Goal: Task Accomplishment & Management: Manage account settings

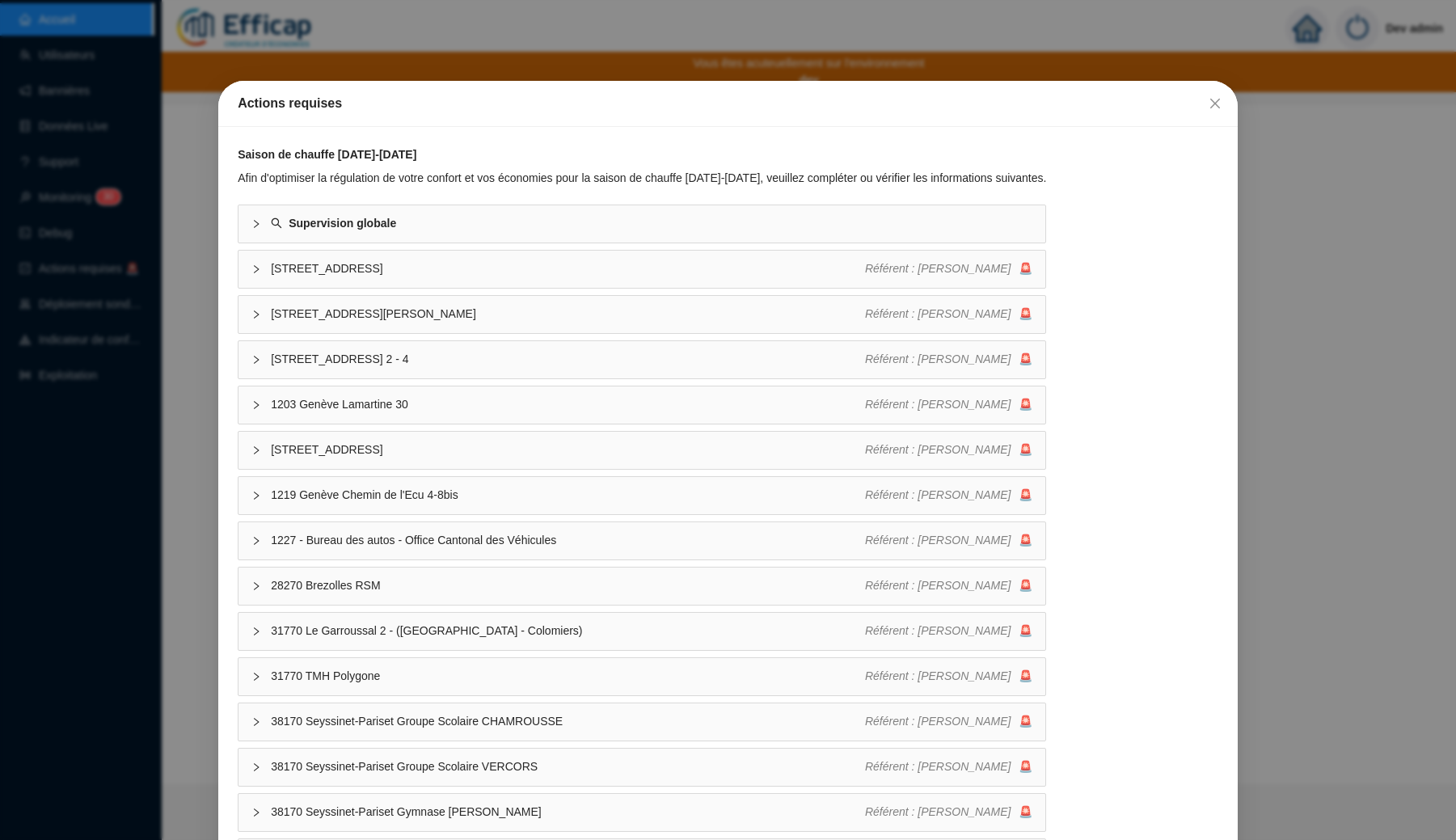
click at [605, 58] on div "Actions requises Saison de chauffe 2025-2026 Afin d'optimiser la régulation de …" at bounding box center [728, 420] width 1456 height 840
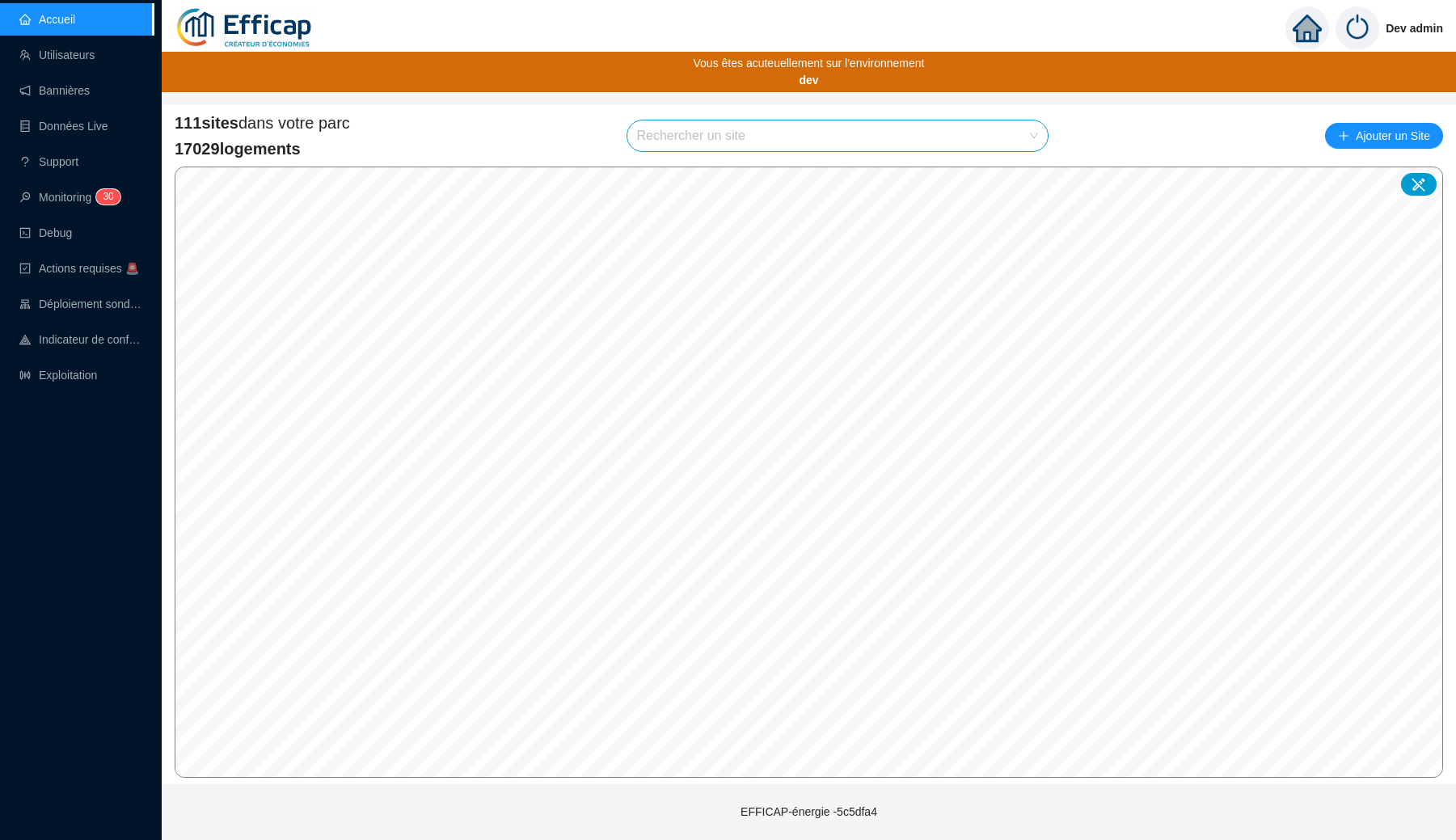
click at [710, 144] on input "search" at bounding box center [830, 135] width 387 height 31
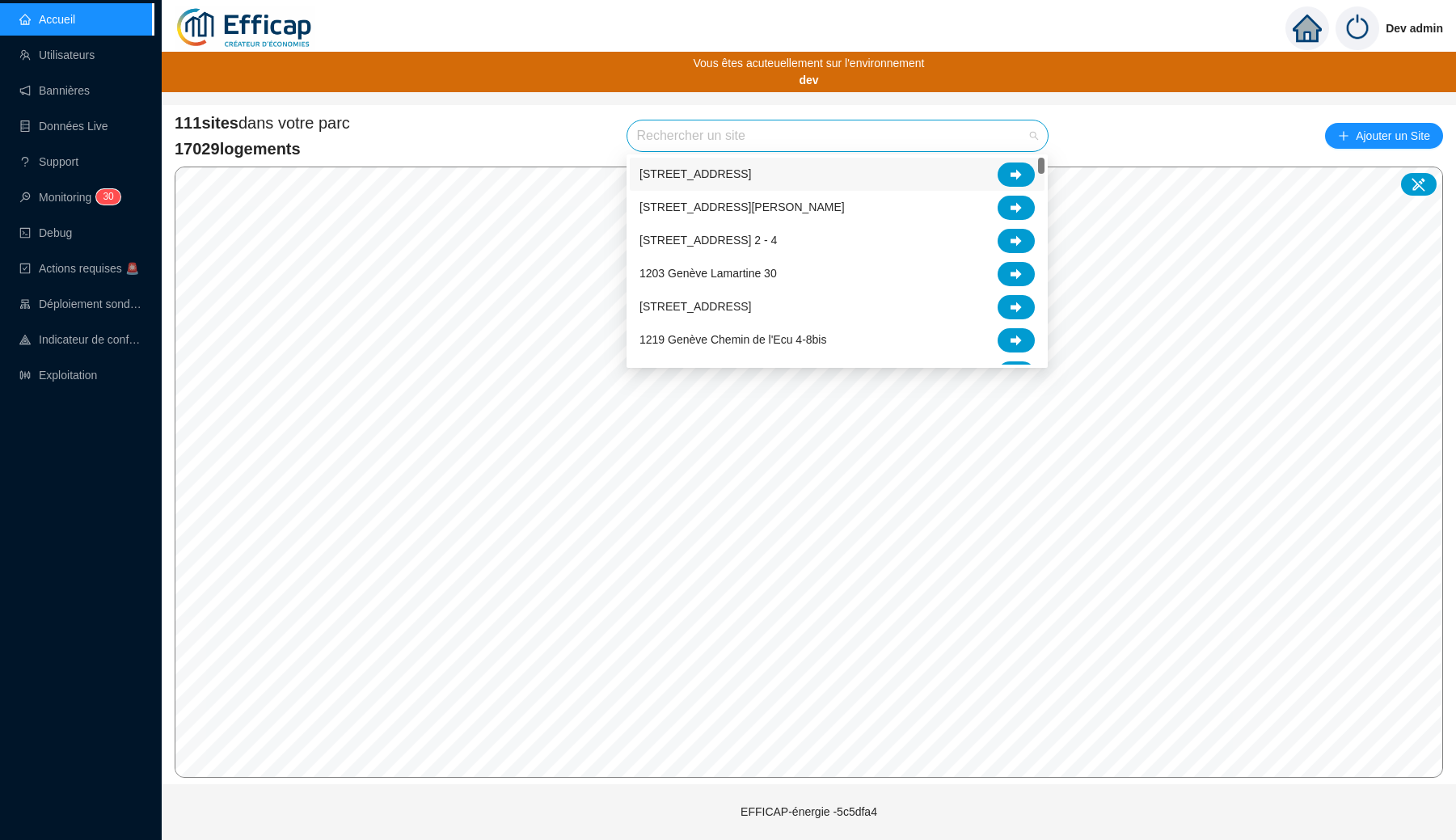
click at [551, 144] on div "111 sites dans votre parc 17029 logements Rechercher un site Ajouter un Site" at bounding box center [808, 135] width 1268 height 48
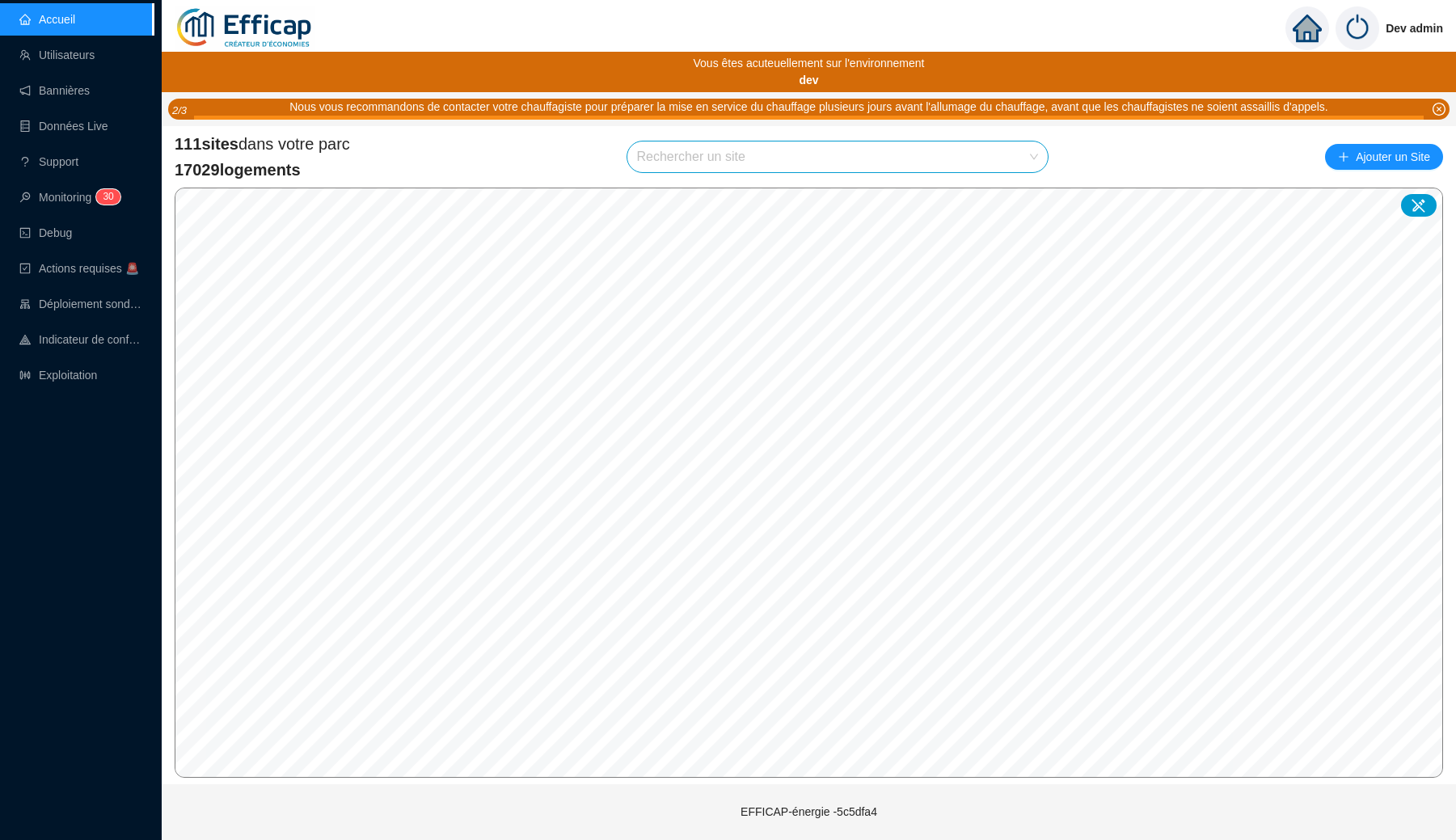
click at [710, 161] on input "search" at bounding box center [830, 157] width 387 height 31
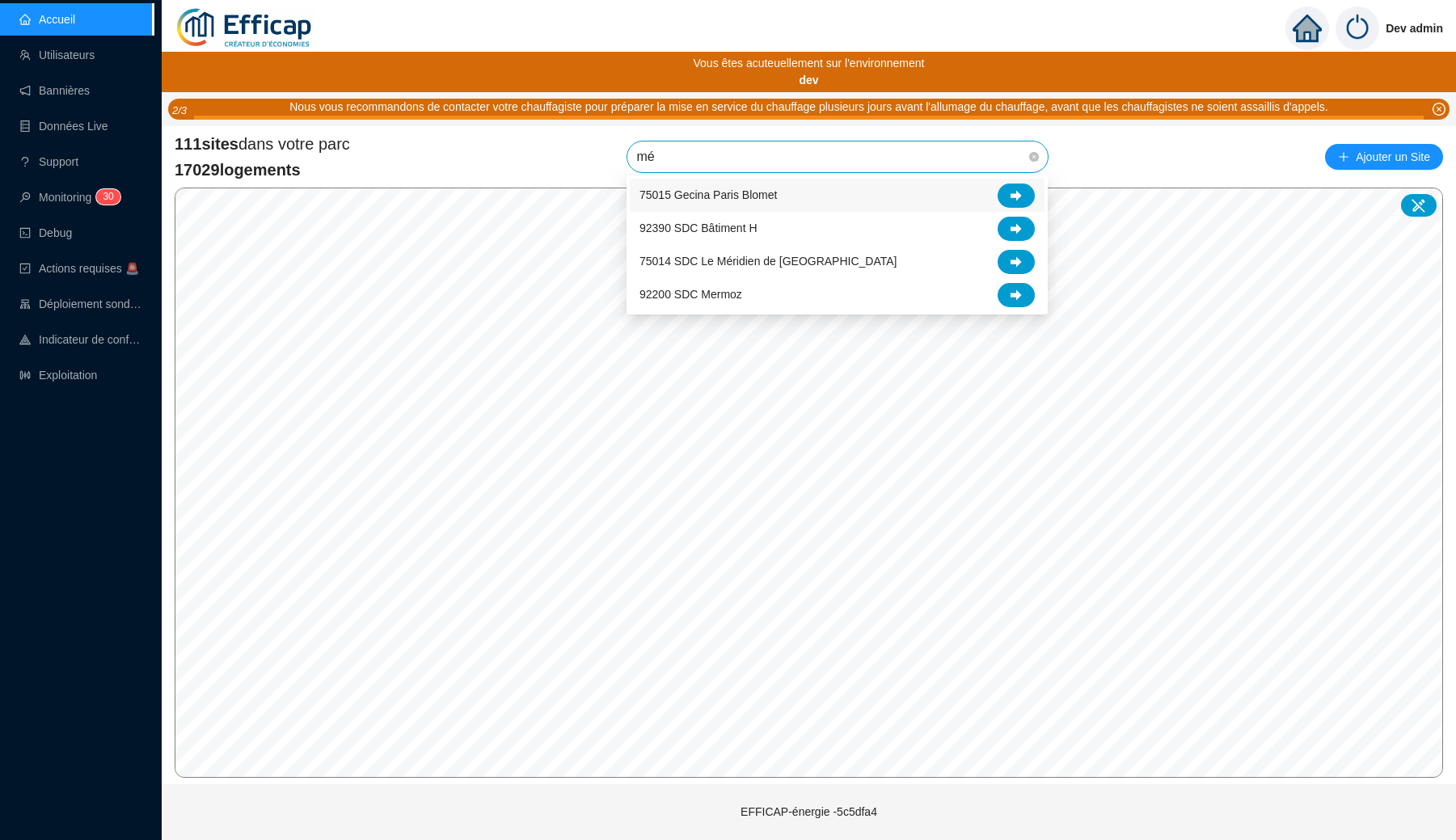
type input "mér"
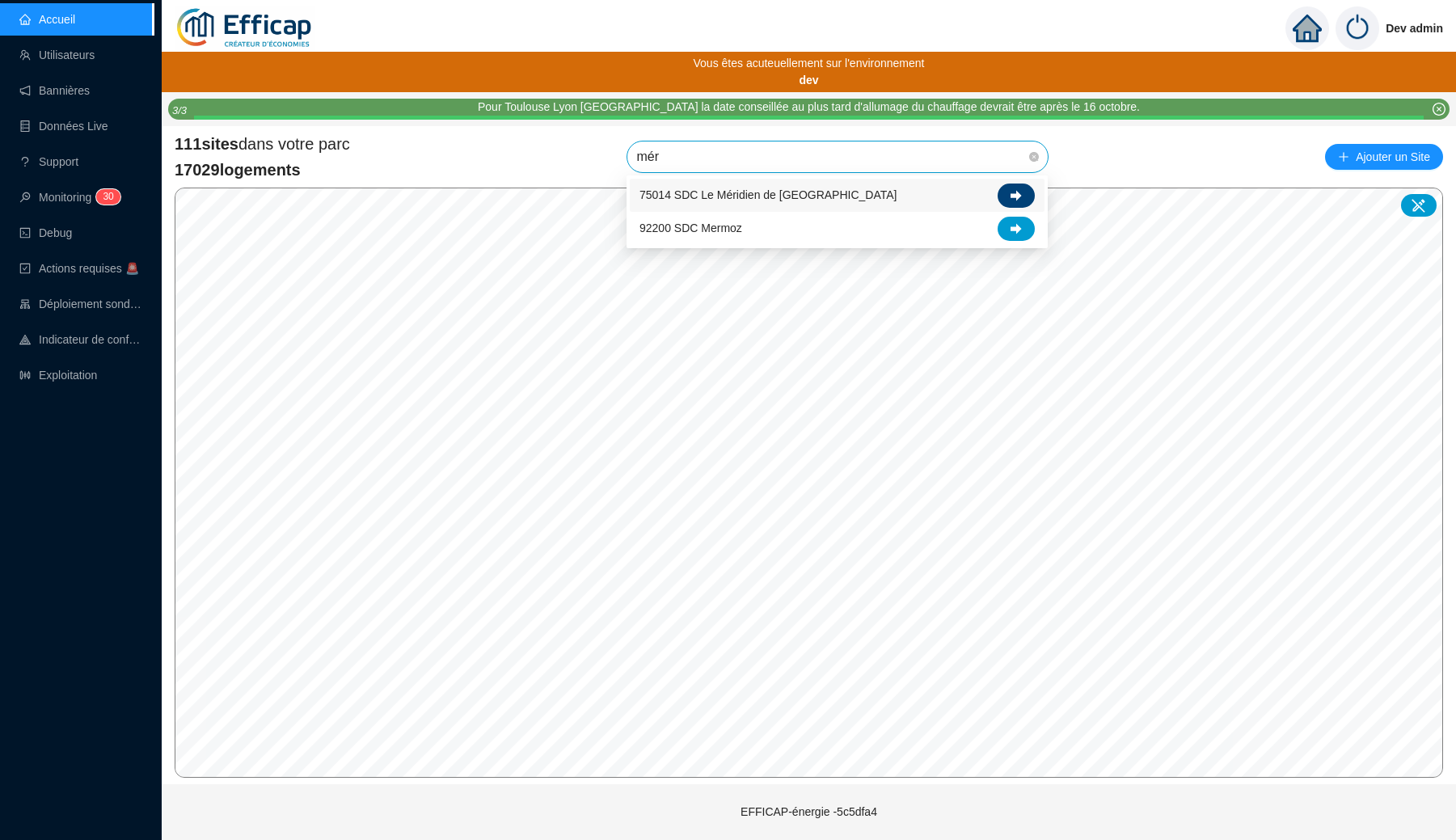
click at [996, 199] on icon at bounding box center [1016, 195] width 12 height 12
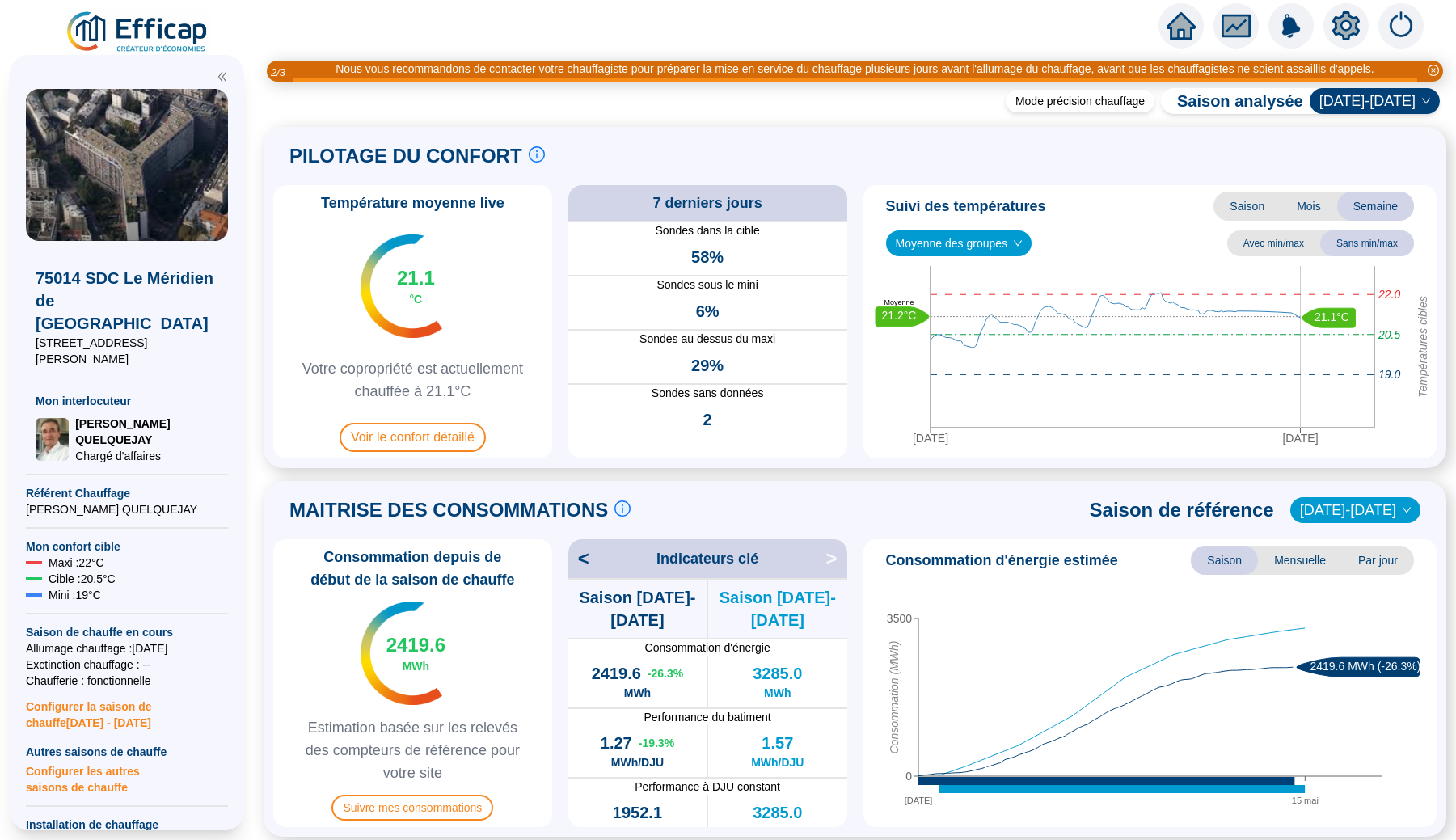
click at [996, 37] on icon "fund" at bounding box center [1236, 25] width 29 height 22
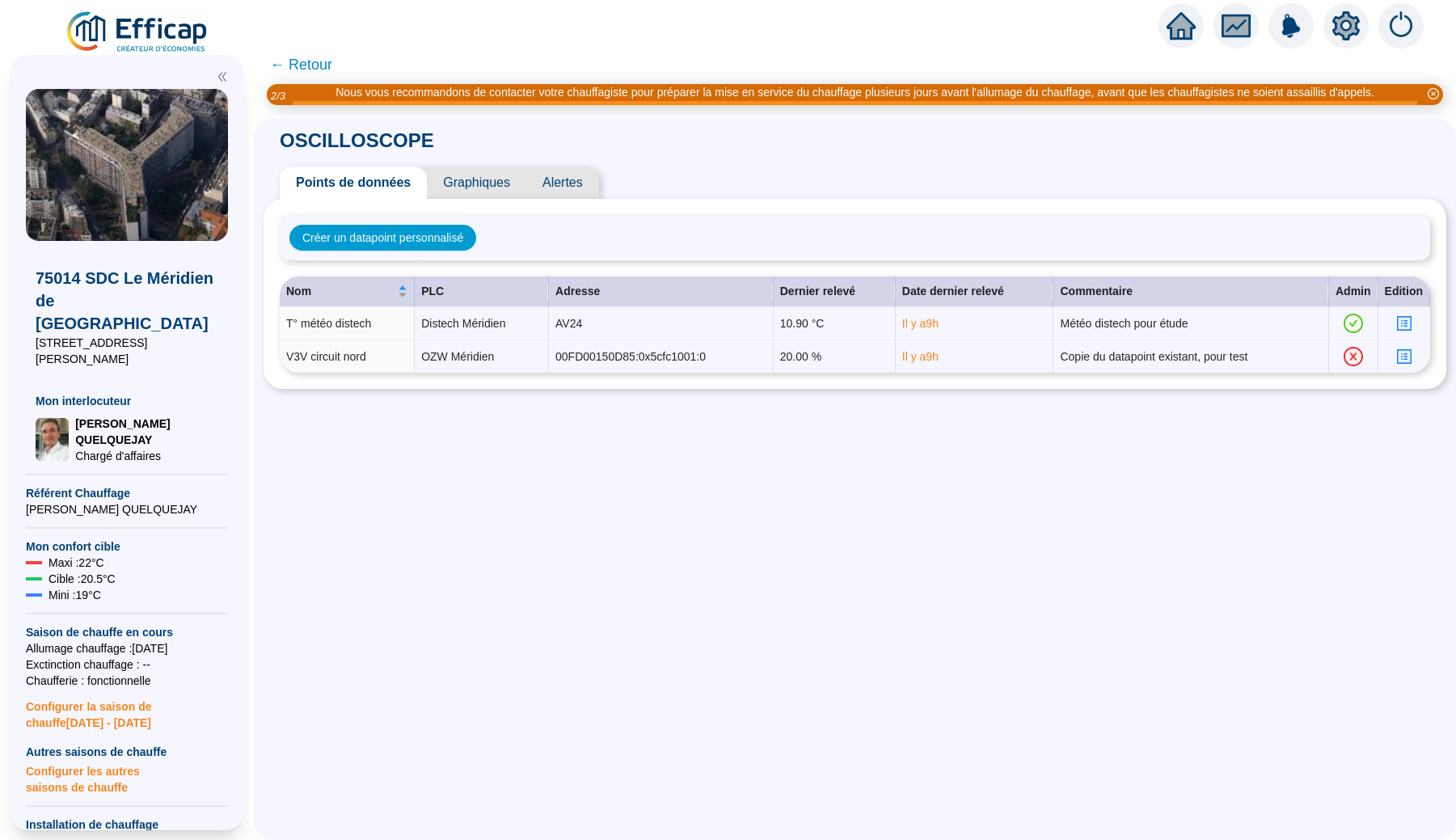
click at [469, 176] on span "Graphiques" at bounding box center [476, 182] width 100 height 32
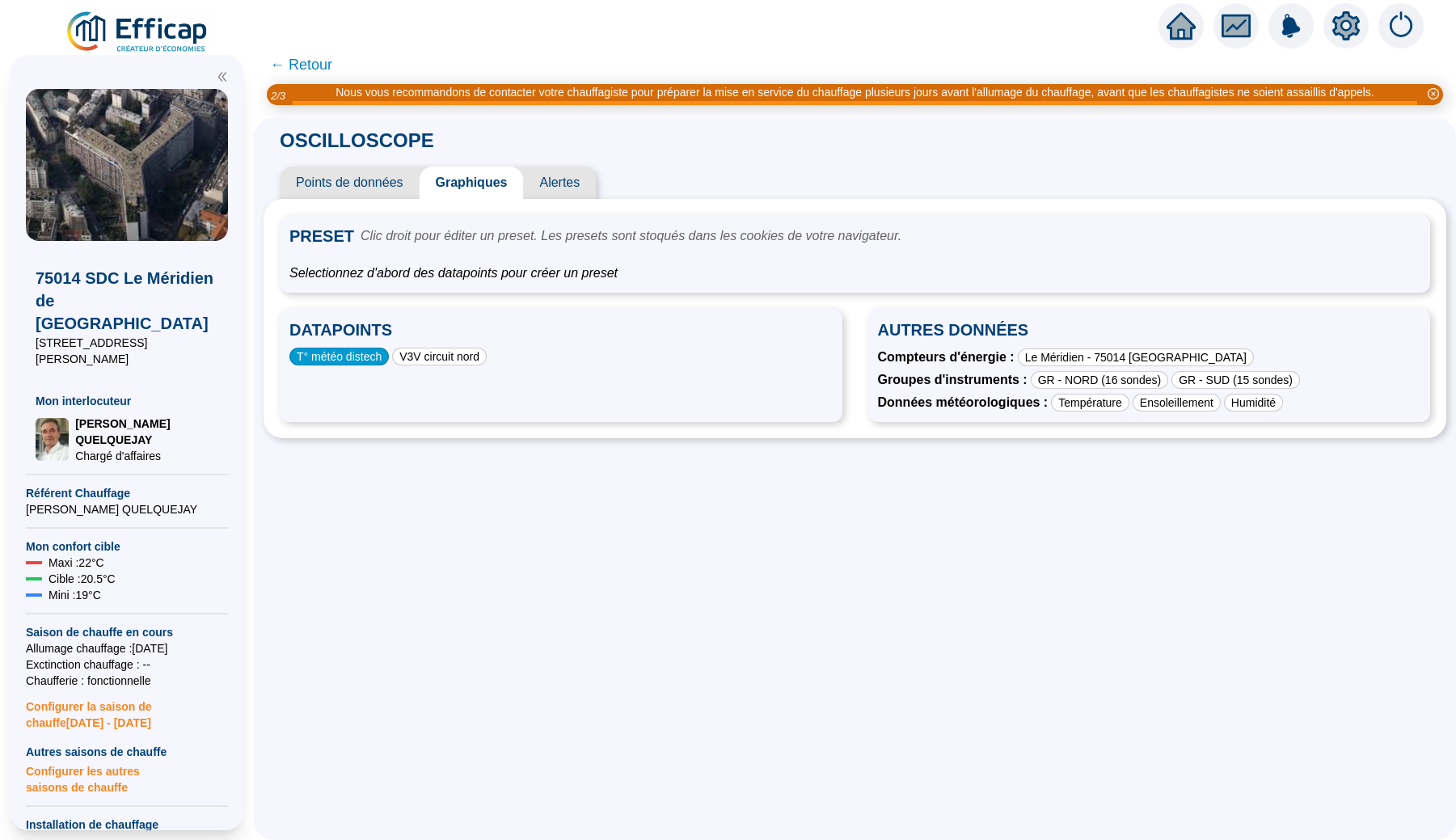
click at [371, 360] on div "T° météo distech" at bounding box center [339, 356] width 100 height 17
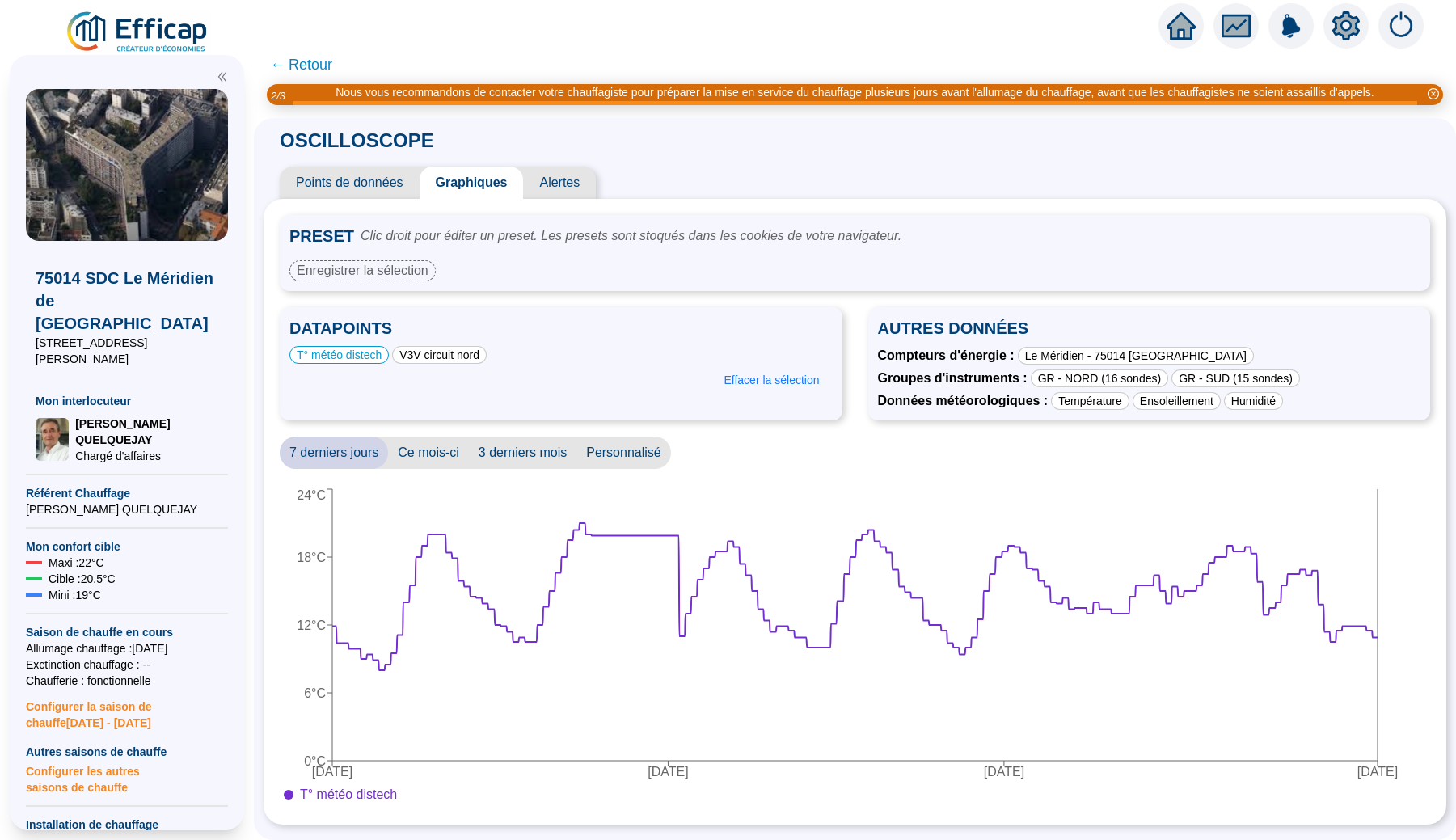
click at [341, 173] on span "Points de données" at bounding box center [349, 182] width 140 height 32
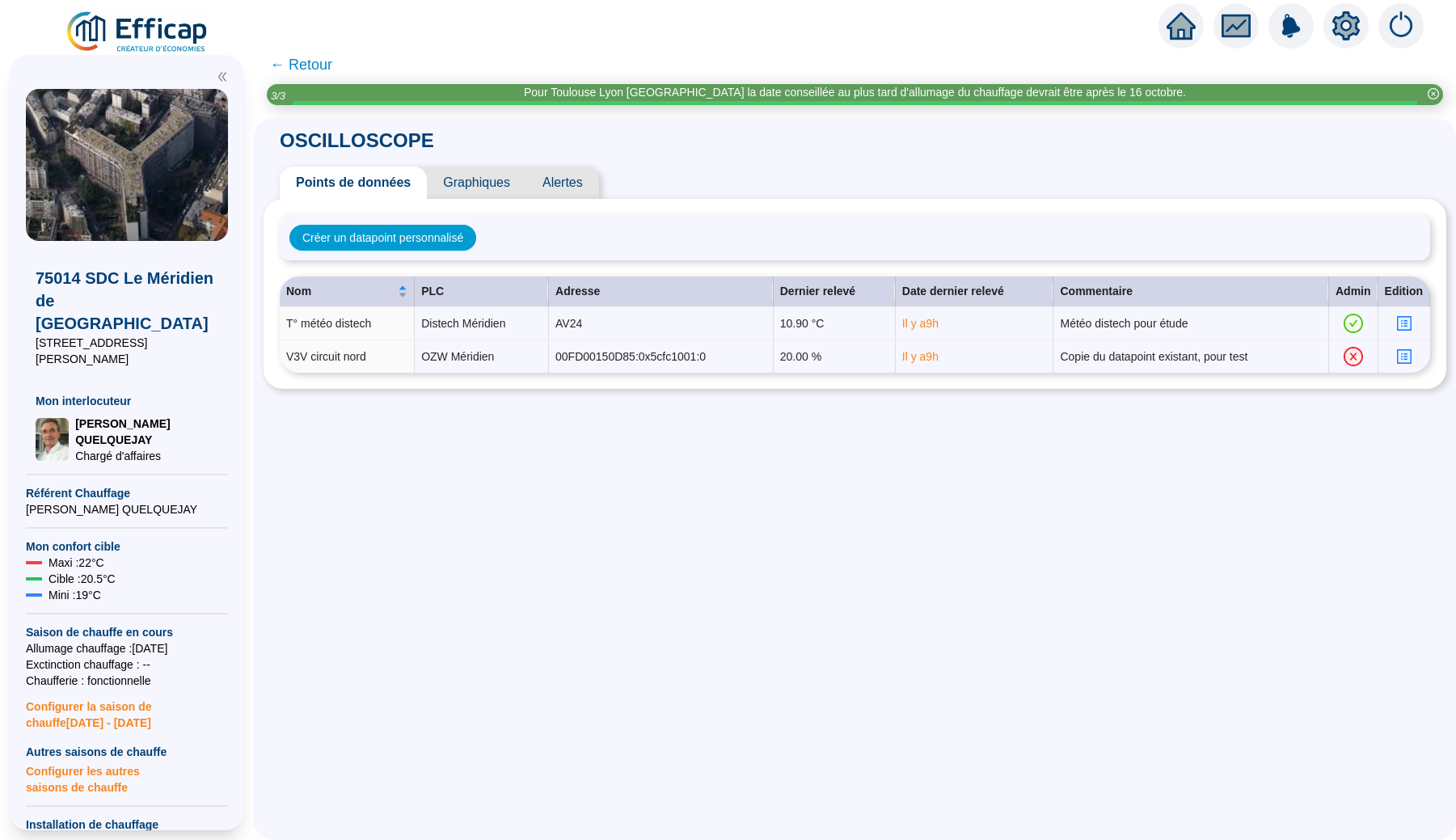
click at [280, 65] on span "← Retour" at bounding box center [301, 64] width 62 height 22
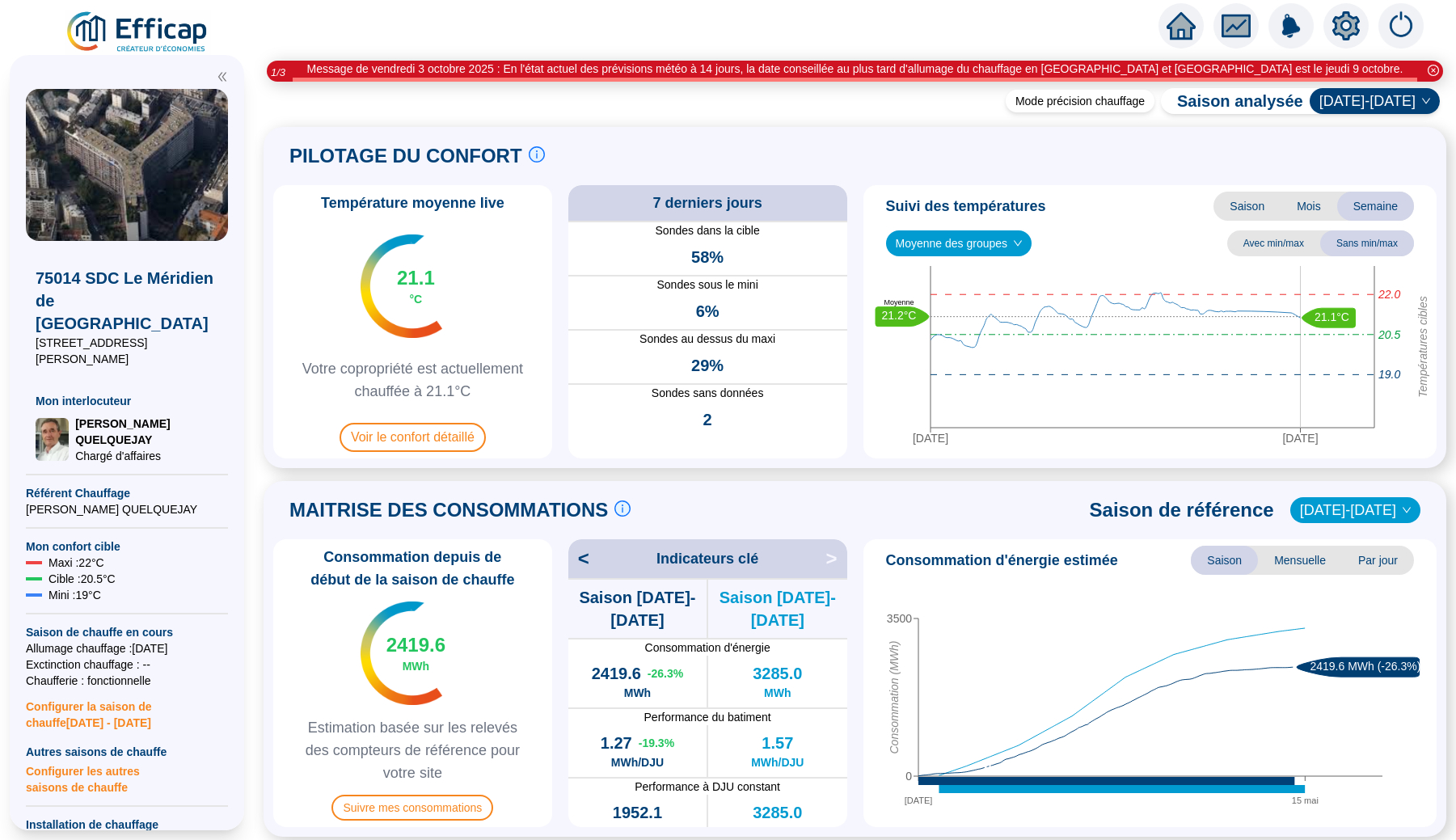
click at [173, 35] on img at bounding box center [137, 32] width 146 height 45
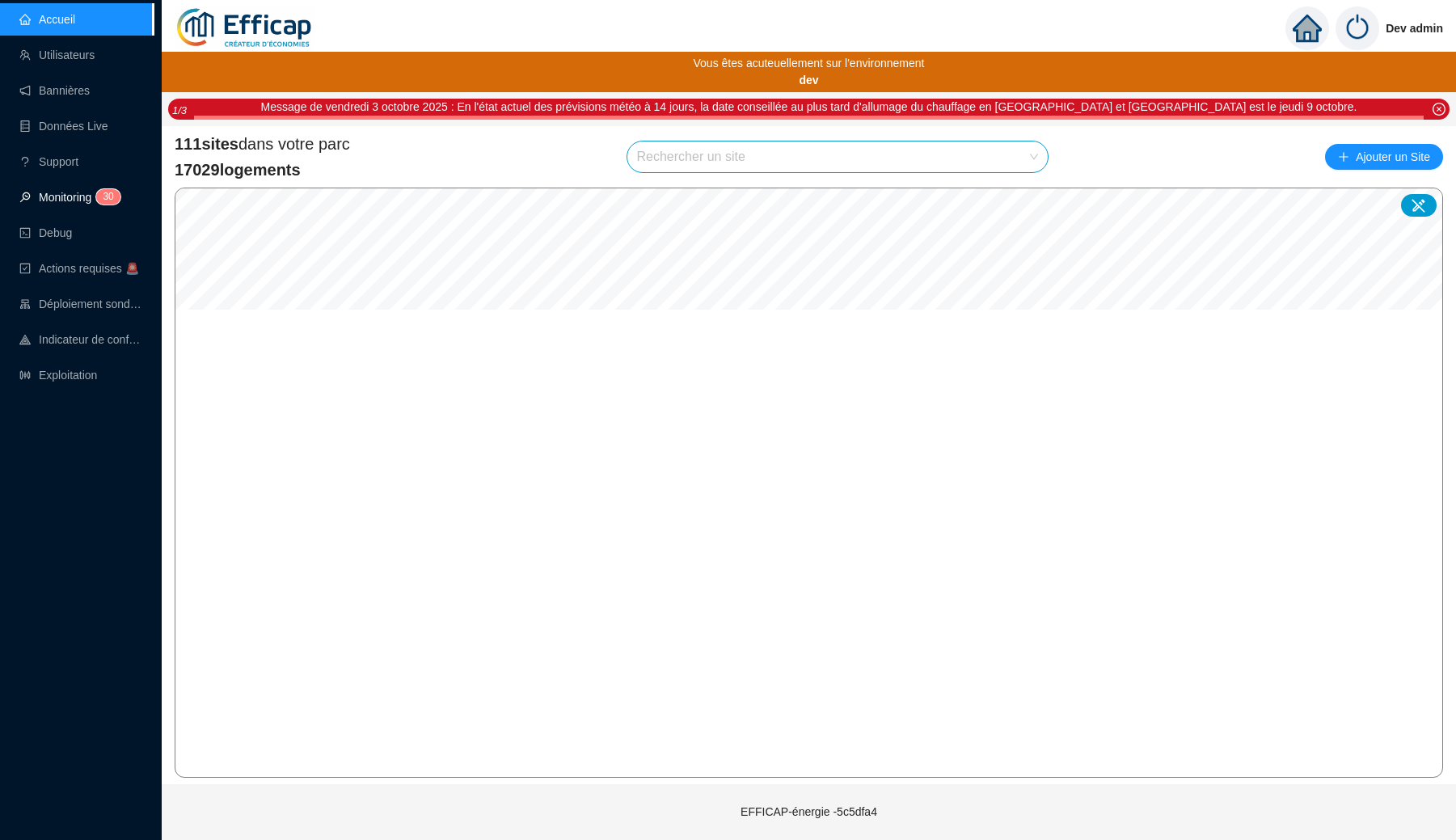
click at [72, 204] on link "Monitoring 3 0" at bounding box center [67, 196] width 96 height 13
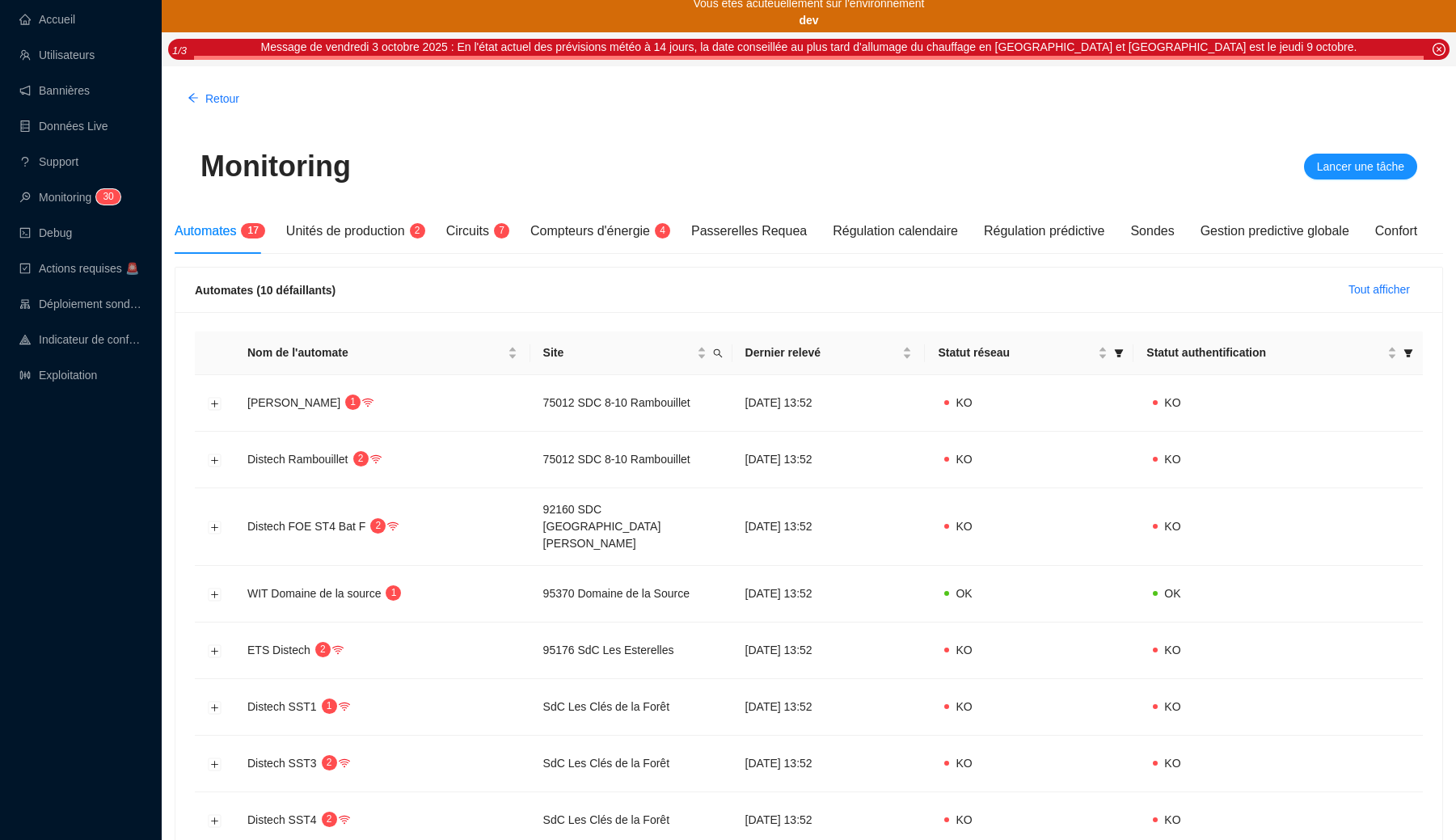
scroll to position [62, 0]
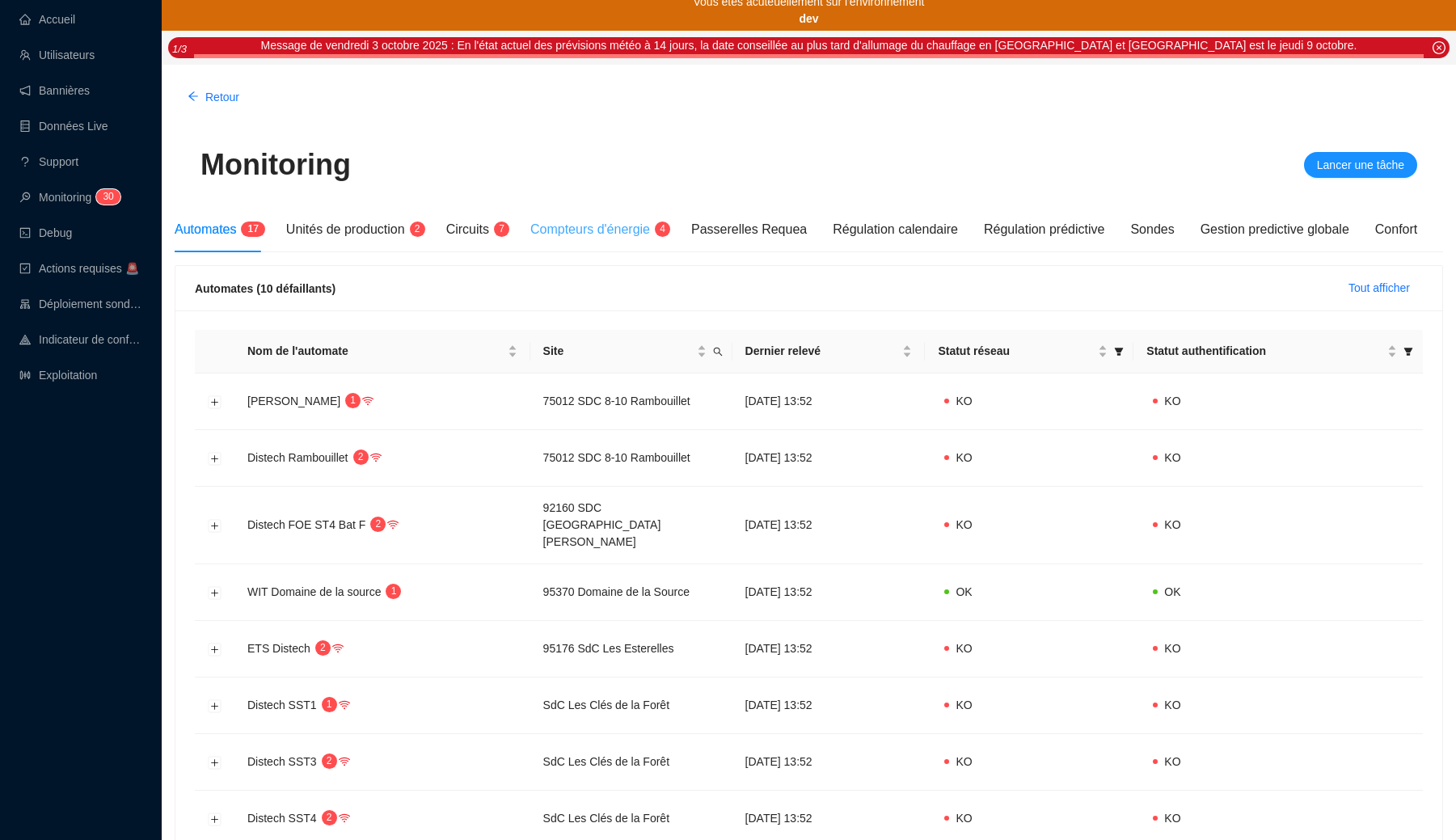
click at [599, 240] on div "Compteurs d'énergie 4" at bounding box center [598, 229] width 135 height 45
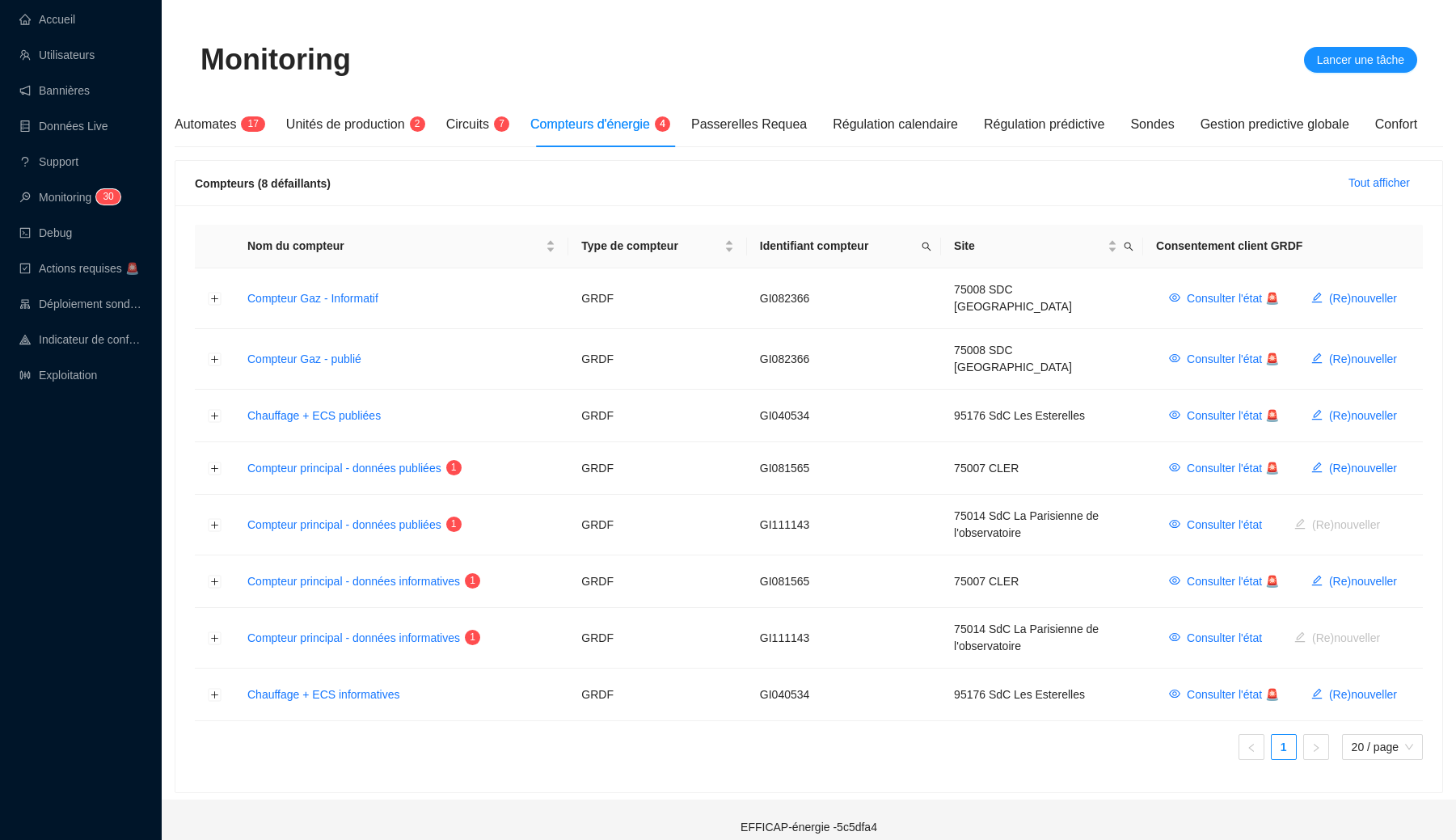
scroll to position [165, 0]
click at [996, 64] on span "Lancer une tâche" at bounding box center [1360, 61] width 87 height 17
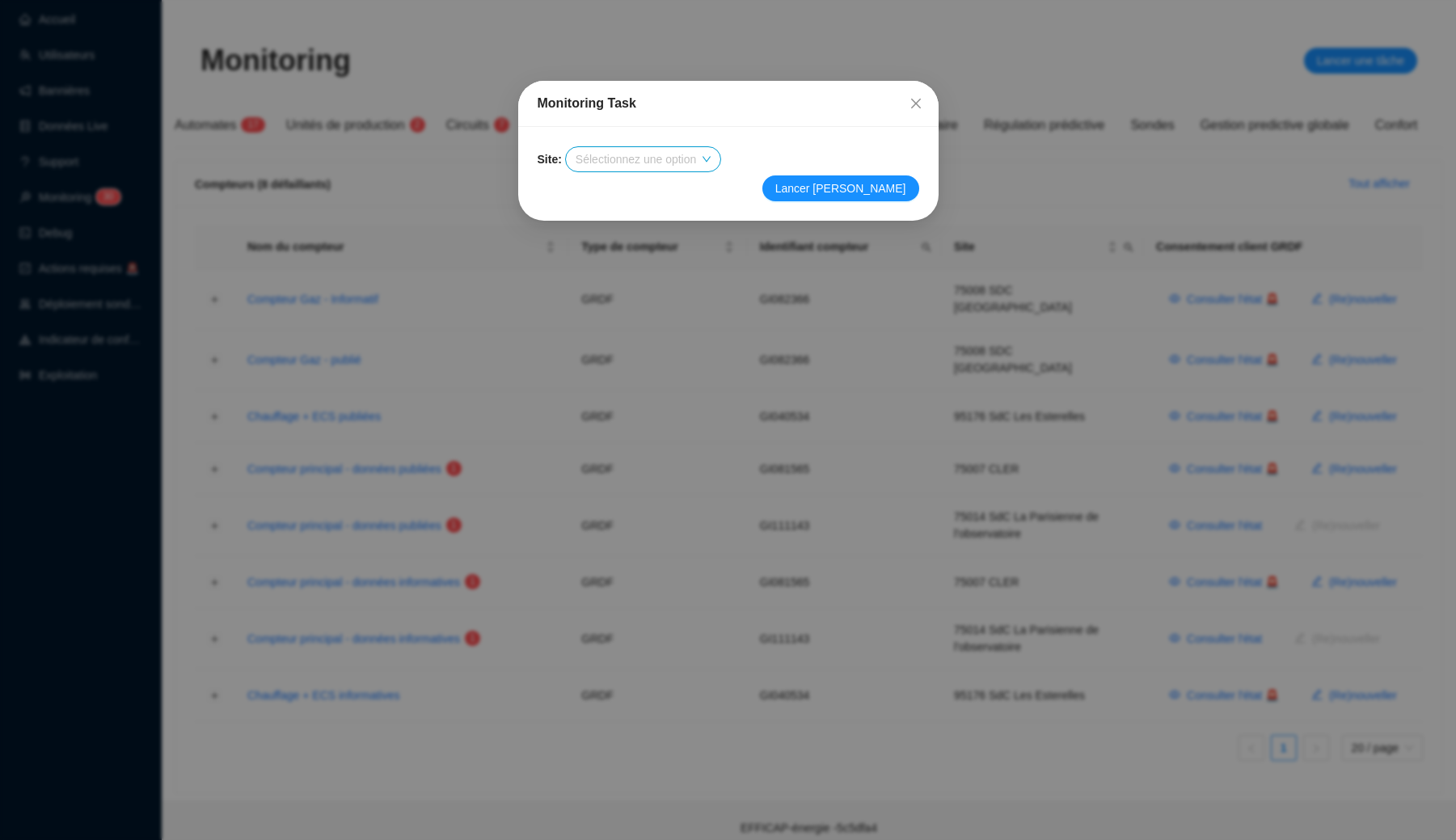
click at [632, 164] on input "search" at bounding box center [636, 159] width 120 height 24
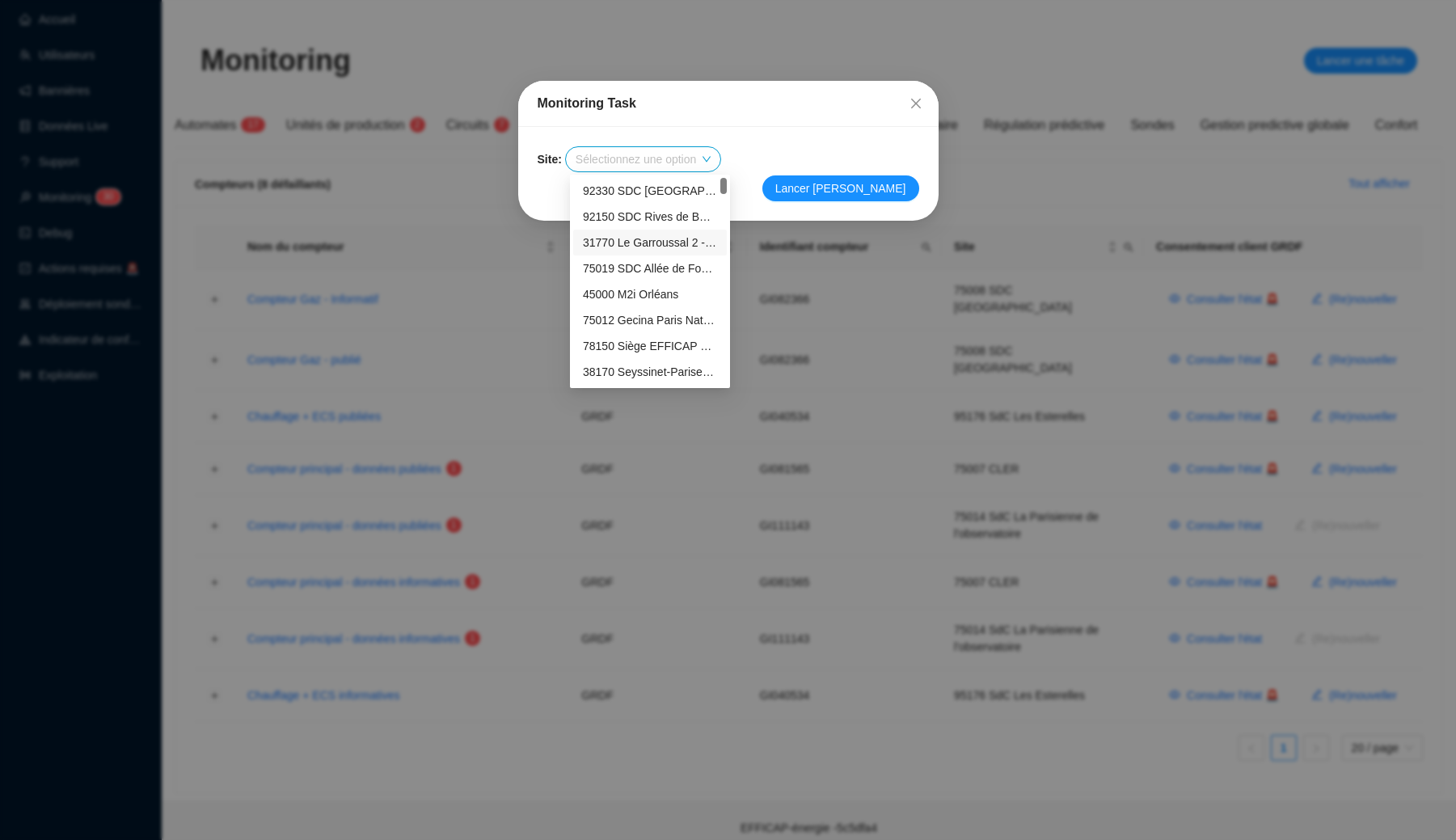
click at [630, 238] on div "31770 Le Garroussal 2 - ([GEOGRAPHIC_DATA] - Colomiers)" at bounding box center [649, 243] width 134 height 17
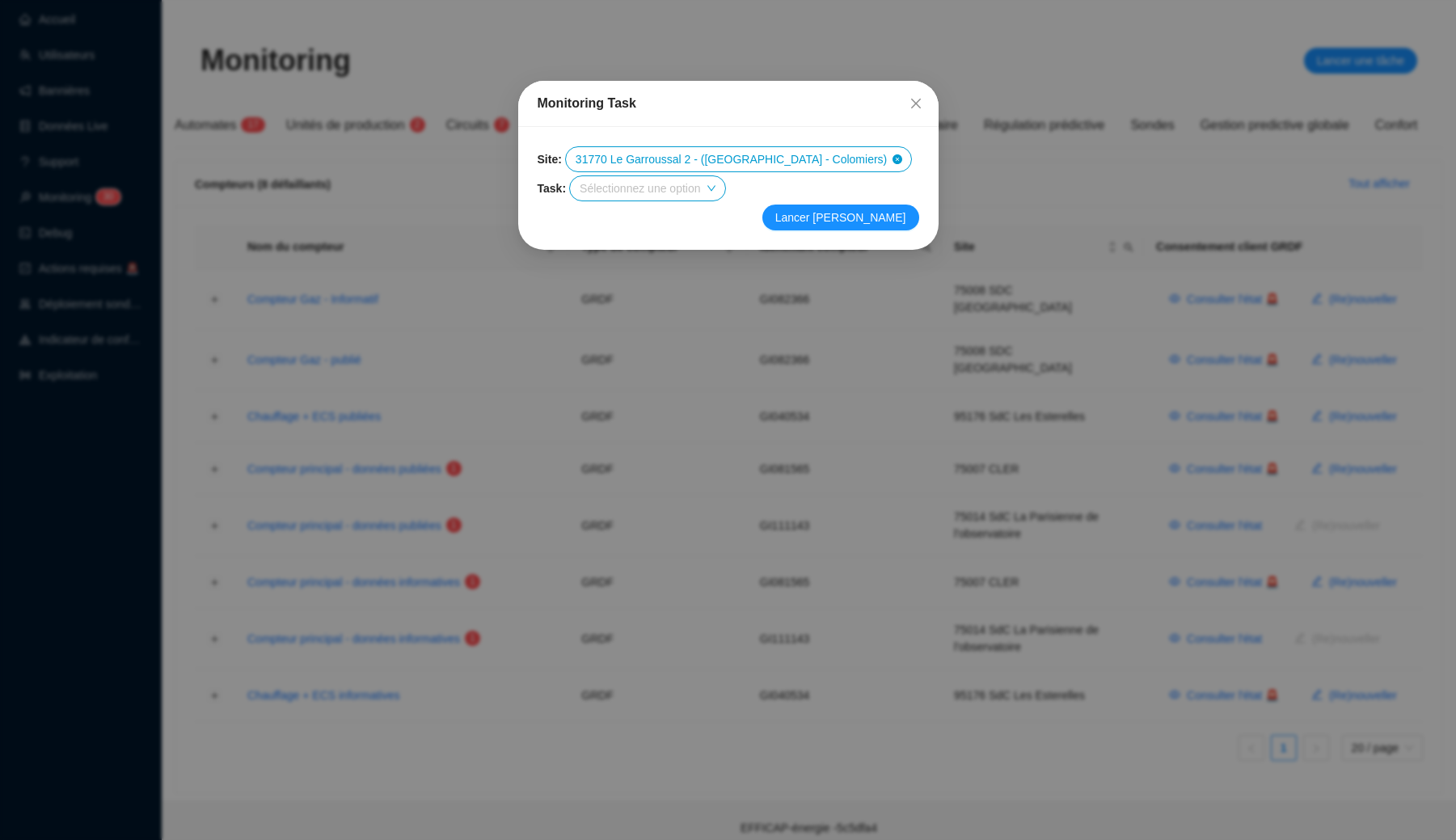
click at [643, 190] on input "search" at bounding box center [639, 188] width 120 height 24
click at [783, 232] on div "Site : 31770 Le Garroussal 2 - ([GEOGRAPHIC_DATA] - Colomiers) Task : Sélection…" at bounding box center [728, 188] width 420 height 123
click at [920, 109] on icon "close" at bounding box center [915, 103] width 13 height 13
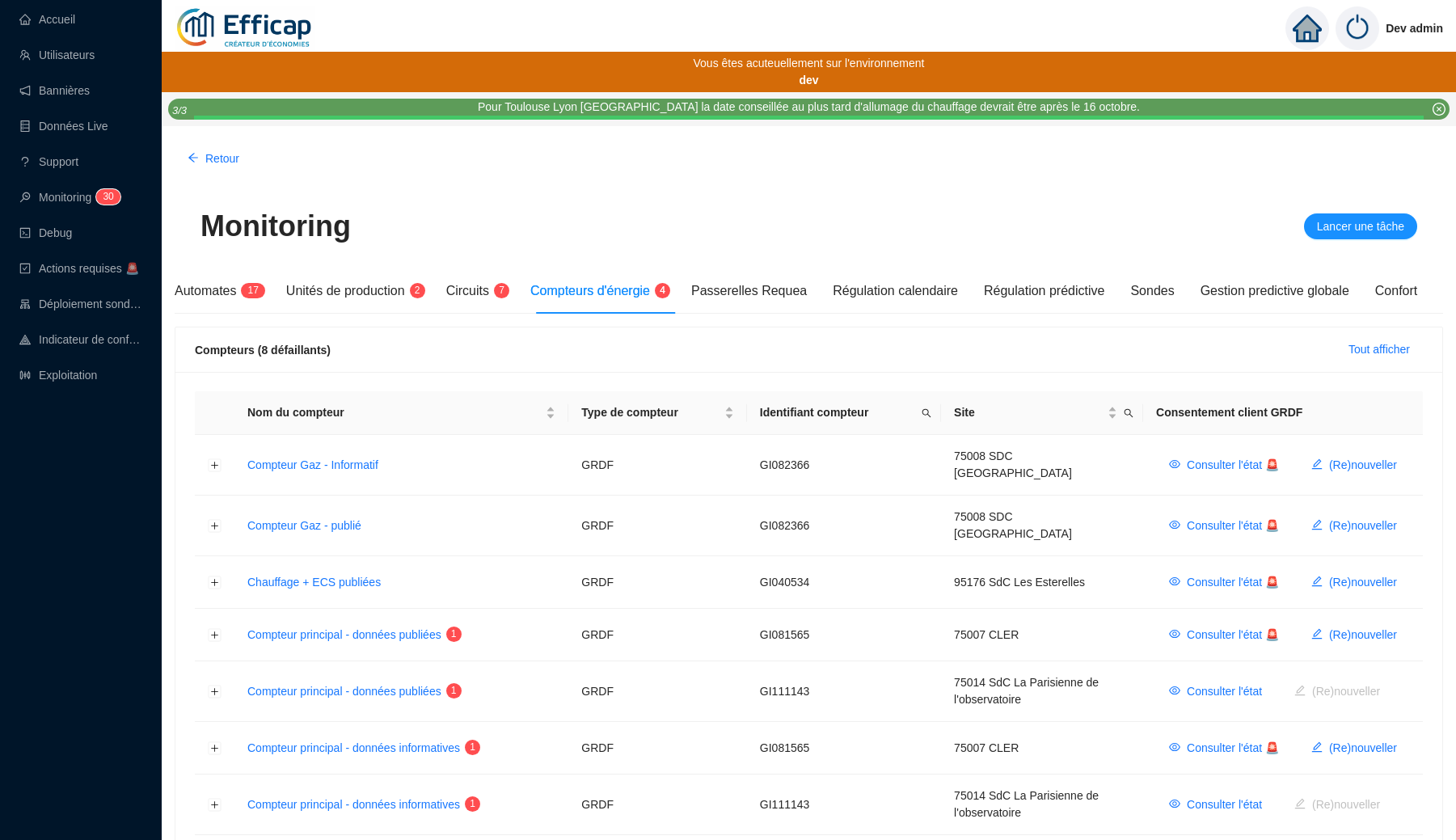
scroll to position [0, 0]
click at [219, 157] on span "Retour" at bounding box center [222, 159] width 34 height 17
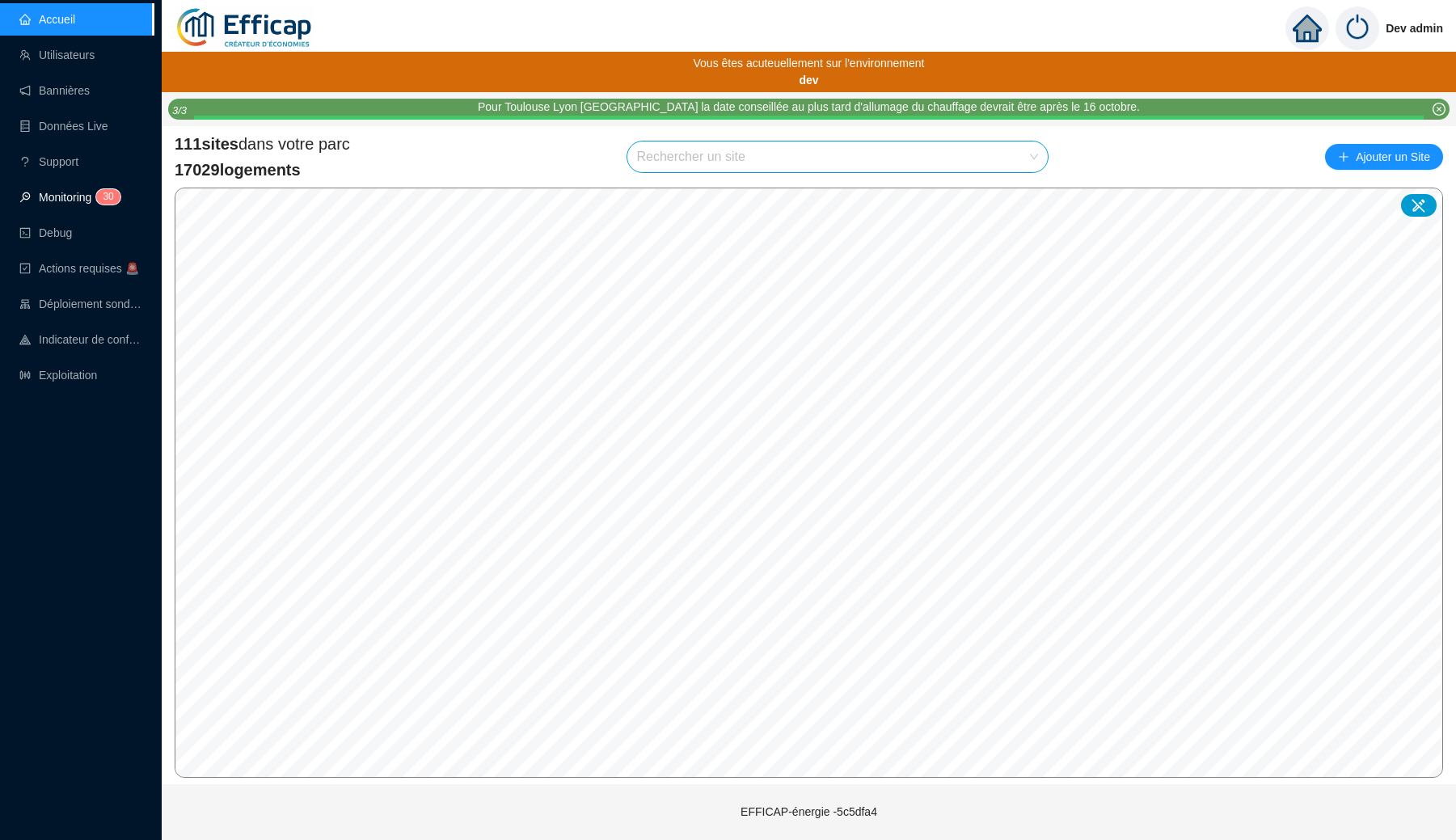
click at [55, 191] on link "Monitoring 3 0" at bounding box center [67, 196] width 96 height 13
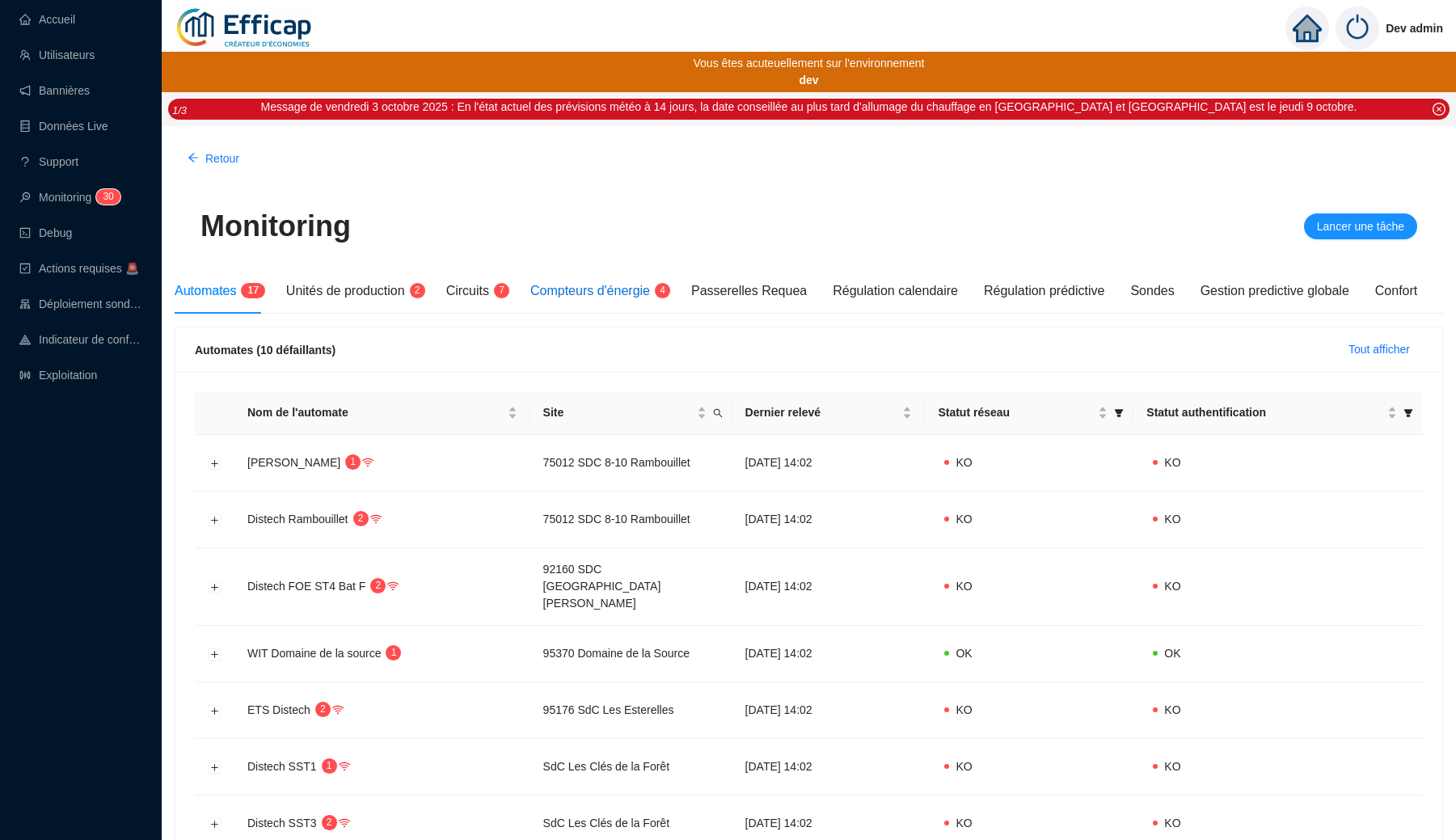
click at [588, 286] on span "Compteurs d'énergie" at bounding box center [590, 290] width 120 height 14
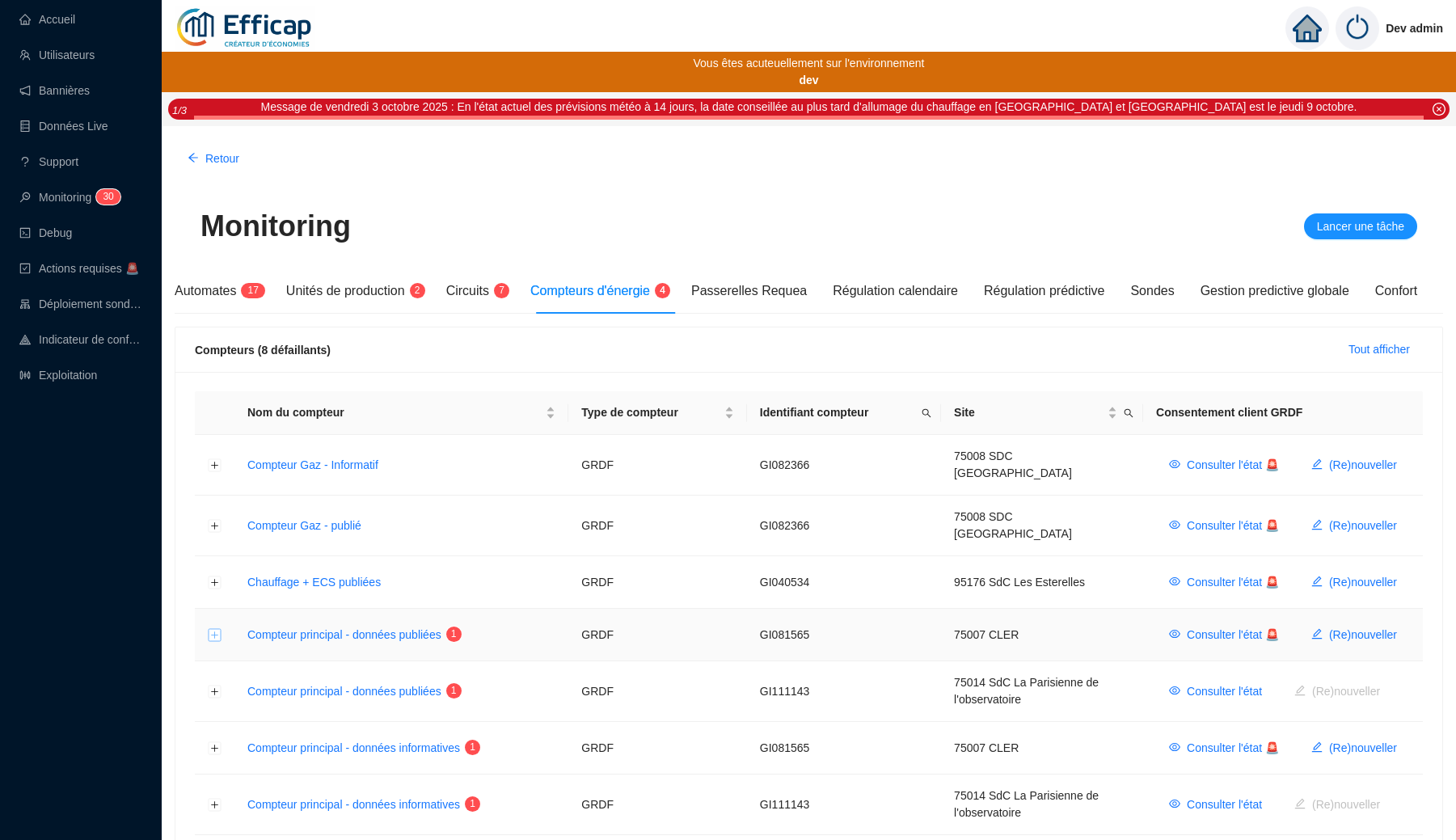
click at [212, 629] on button "Développer la ligne" at bounding box center [215, 635] width 13 height 13
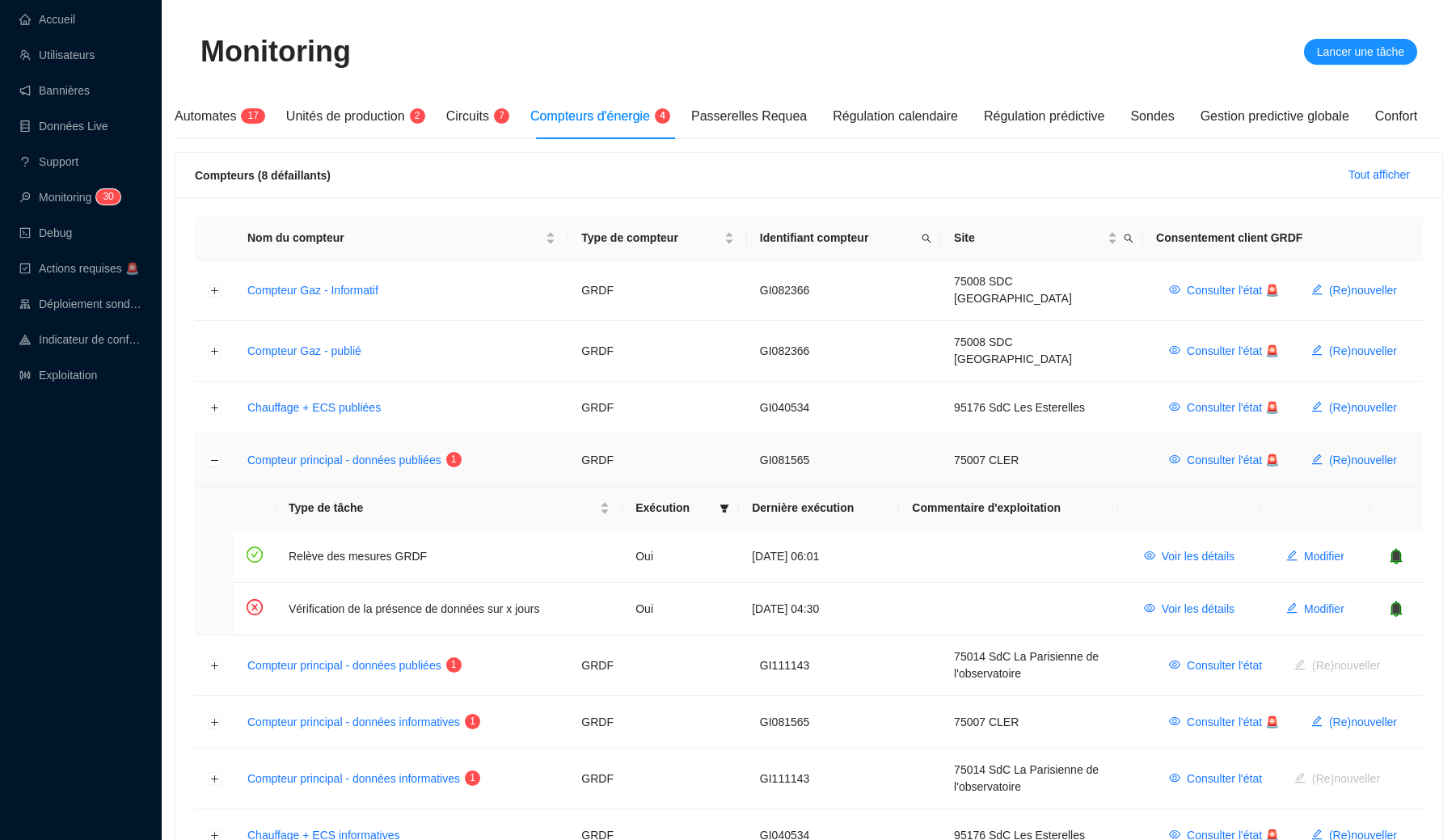
scroll to position [188, 0]
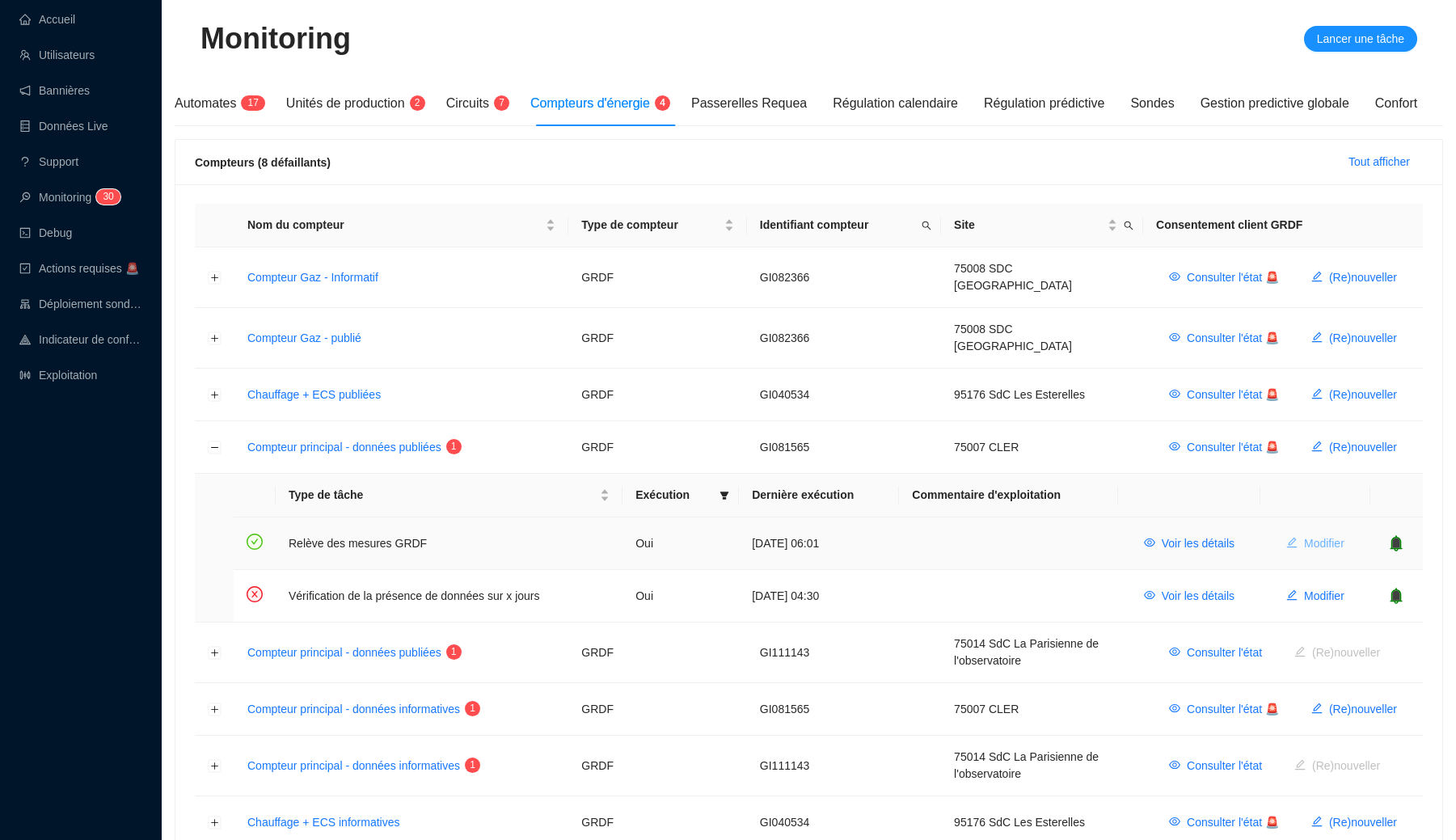
click at [996, 535] on span "Modifier" at bounding box center [1324, 544] width 41 height 17
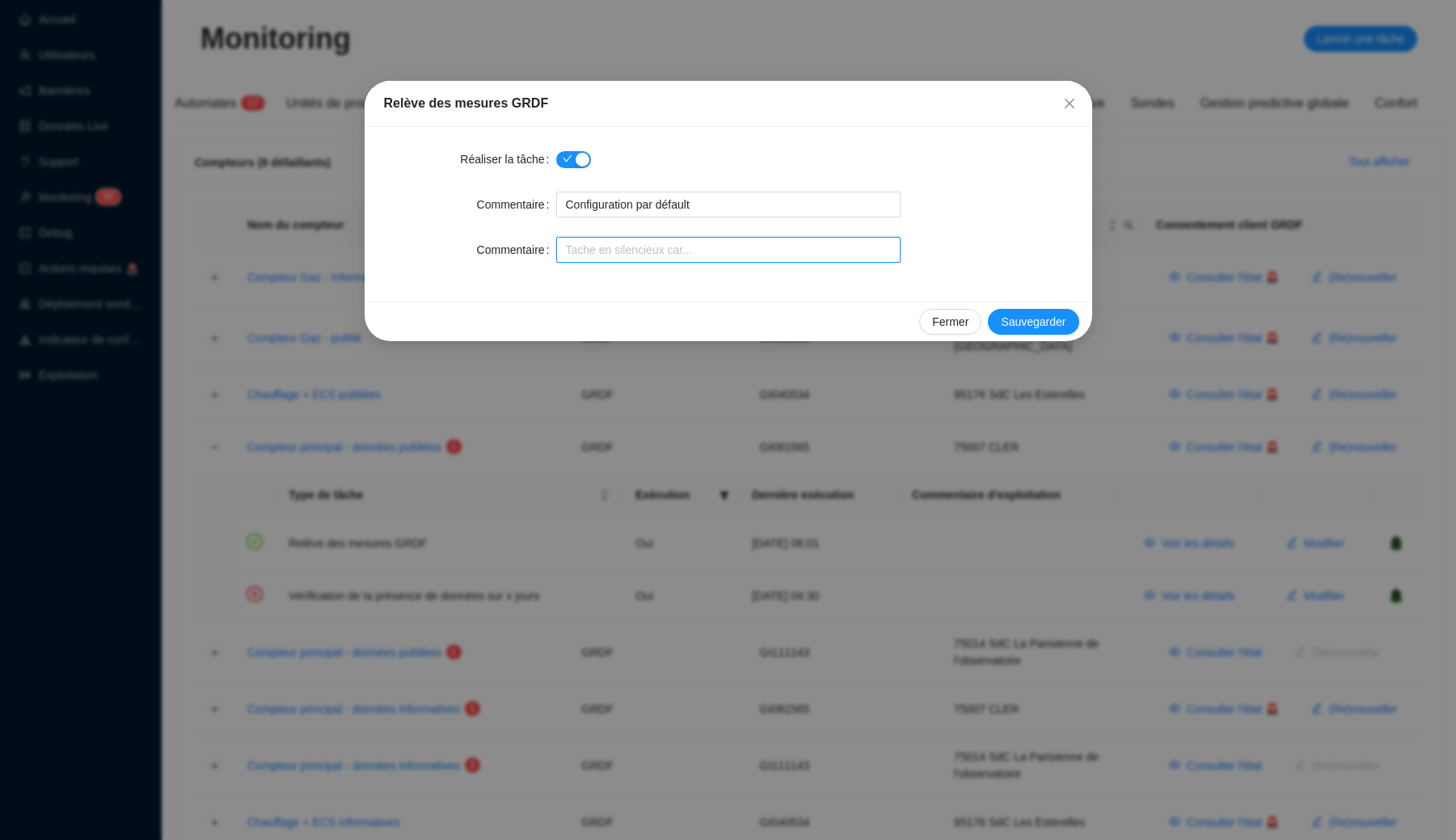
click at [793, 253] on input "Commentaire" at bounding box center [728, 250] width 344 height 26
click at [941, 318] on span "Fermer" at bounding box center [950, 322] width 37 height 17
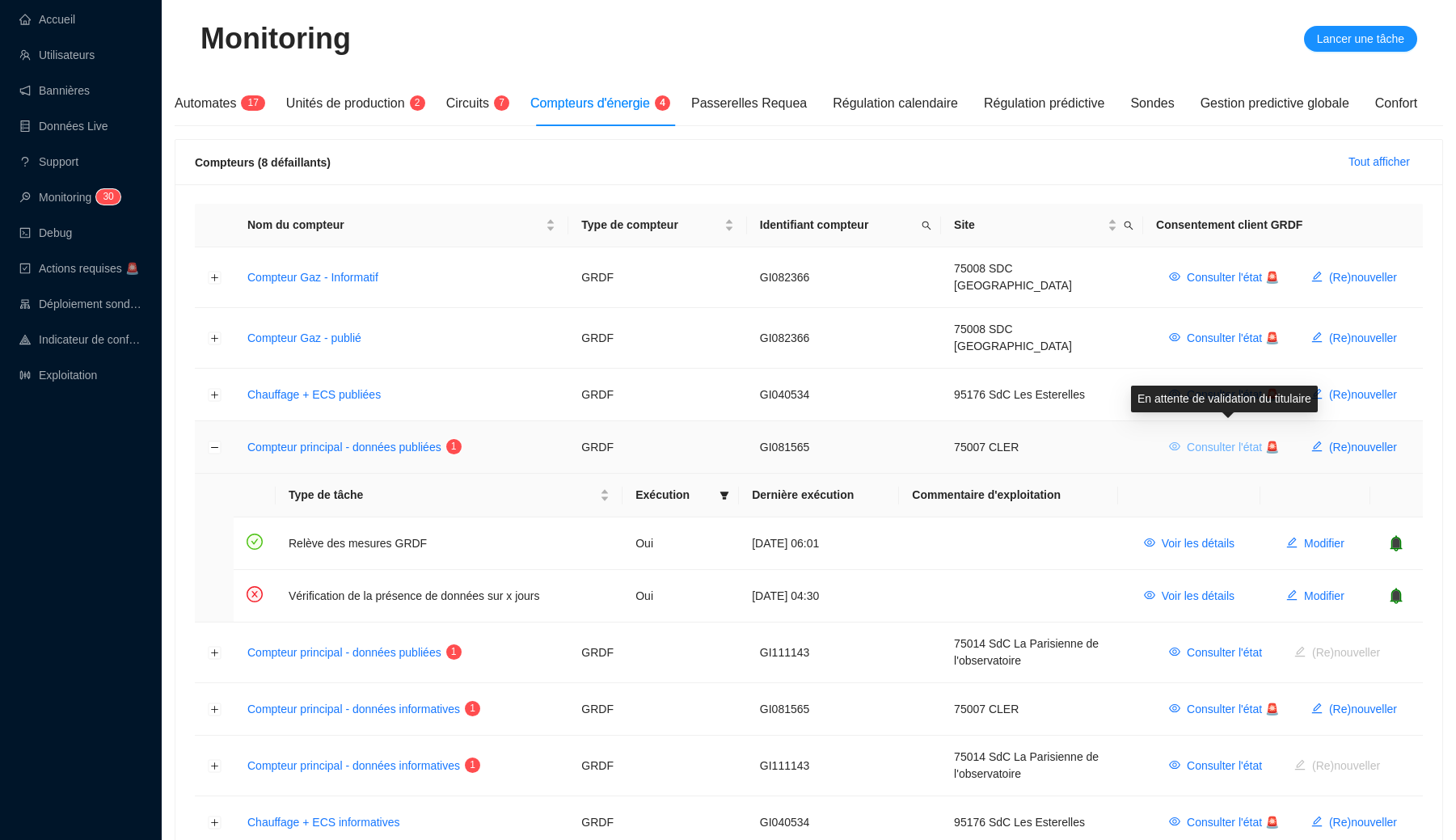
click at [996, 439] on span "Consulter l'état 🚨" at bounding box center [1233, 448] width 92 height 17
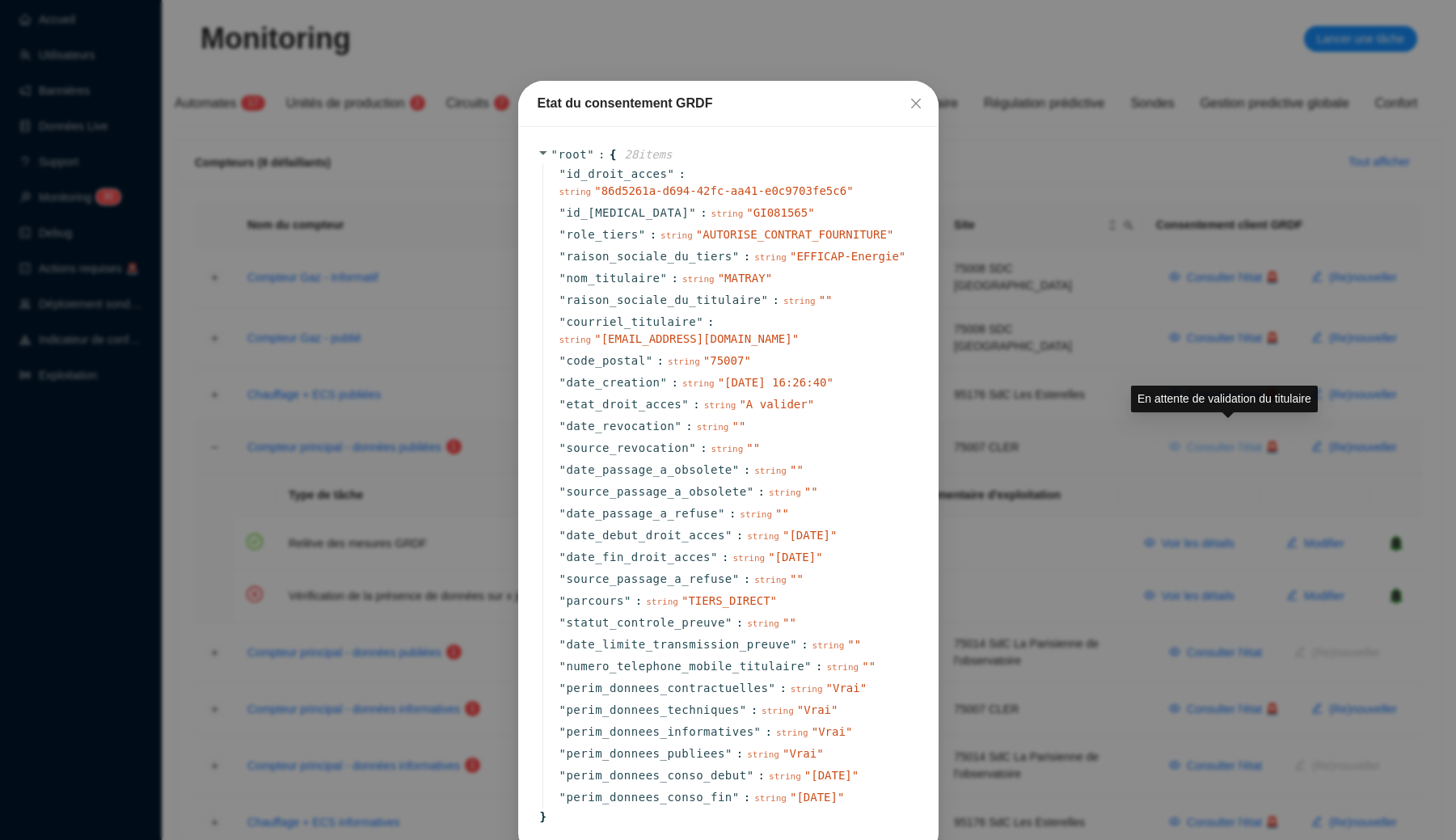
click at [996, 435] on div "Etat du consentement GRDF " root " : { 28 item s " id_droit_acces " : string " …" at bounding box center [728, 420] width 1456 height 840
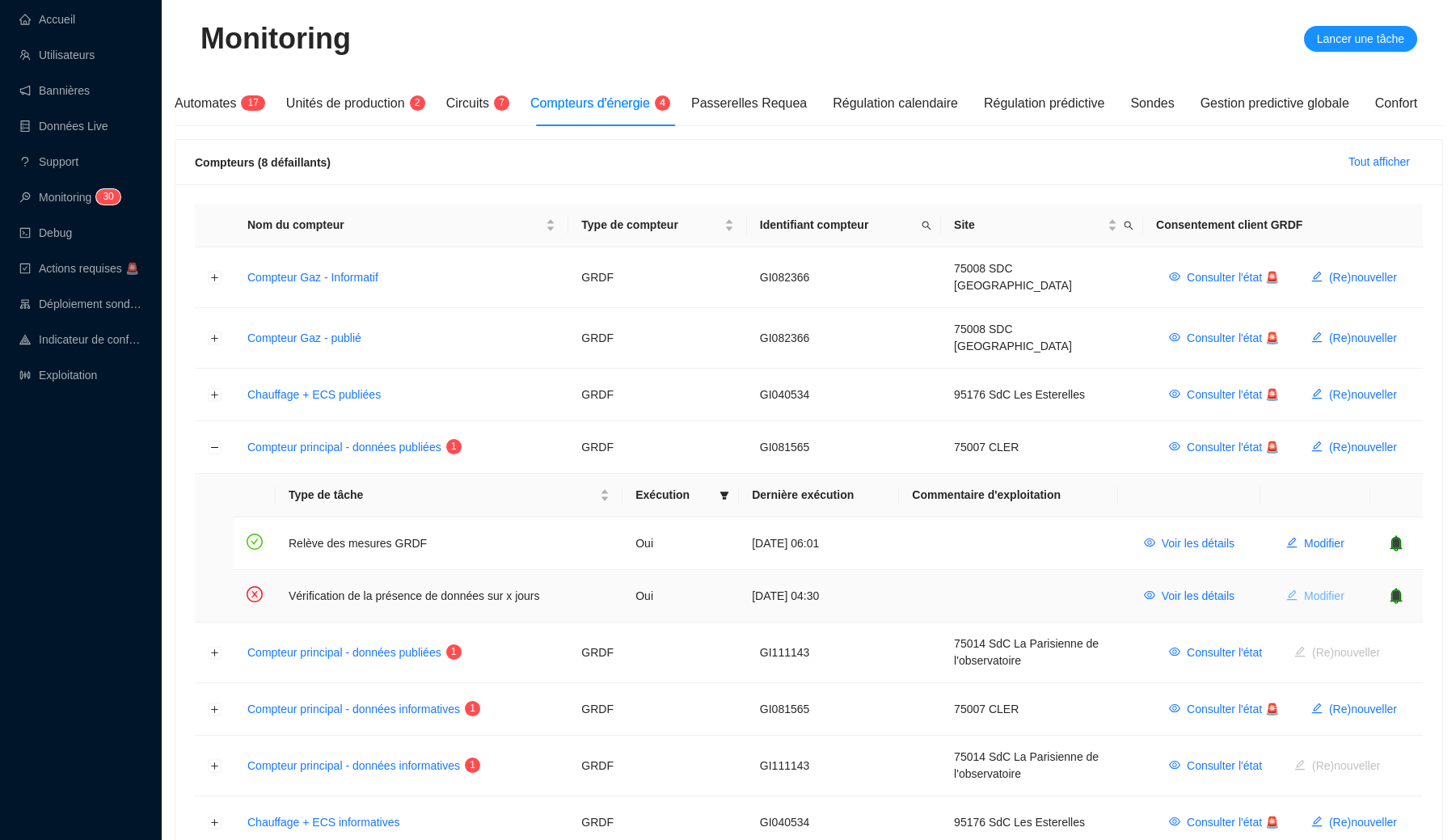
click at [996, 587] on span "Modifier" at bounding box center [1324, 596] width 41 height 17
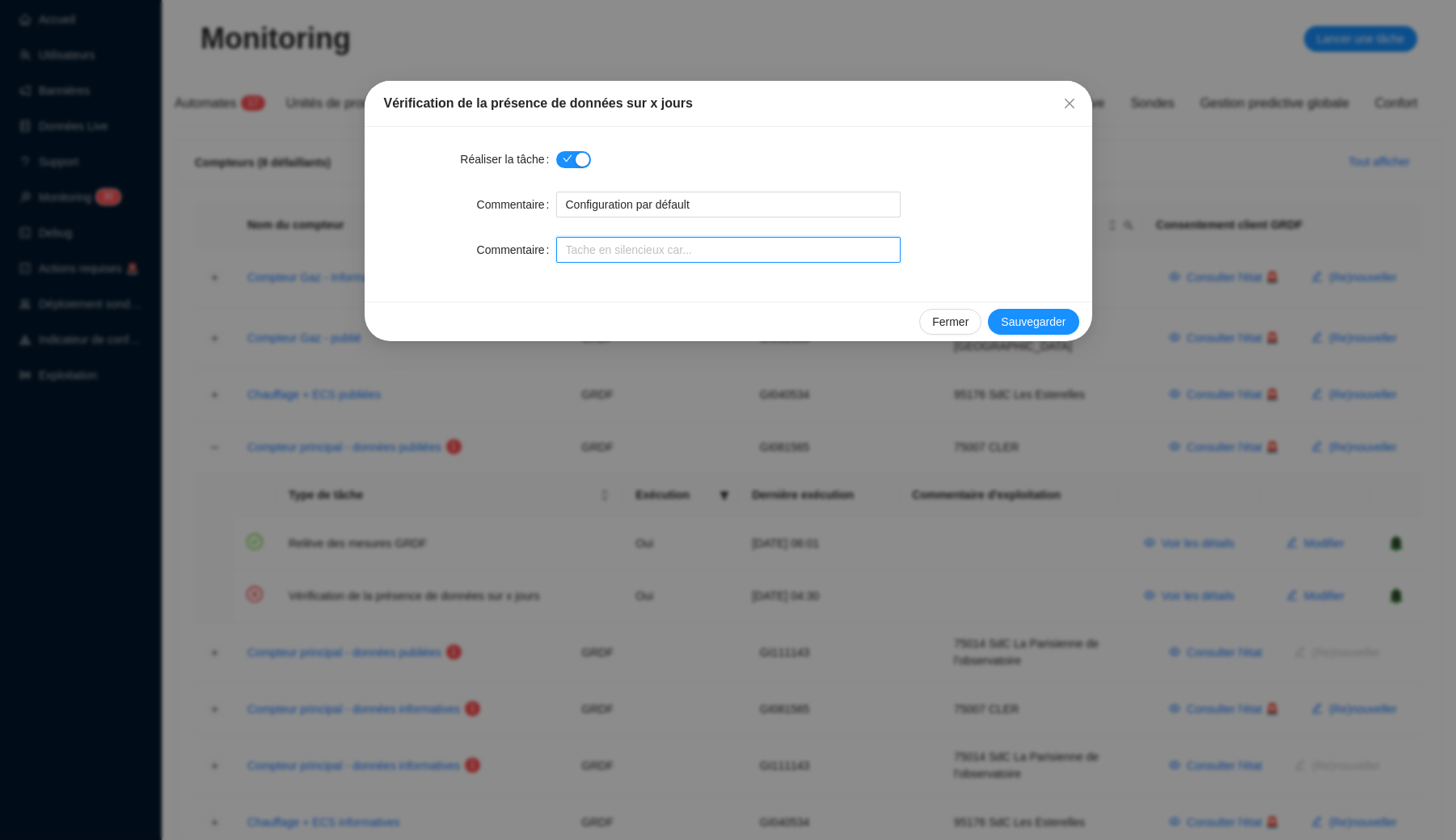
click at [680, 248] on input "Commentaire" at bounding box center [728, 250] width 344 height 26
type input "commentaire de test"
click at [996, 323] on span "Sauvegarder" at bounding box center [1032, 322] width 65 height 17
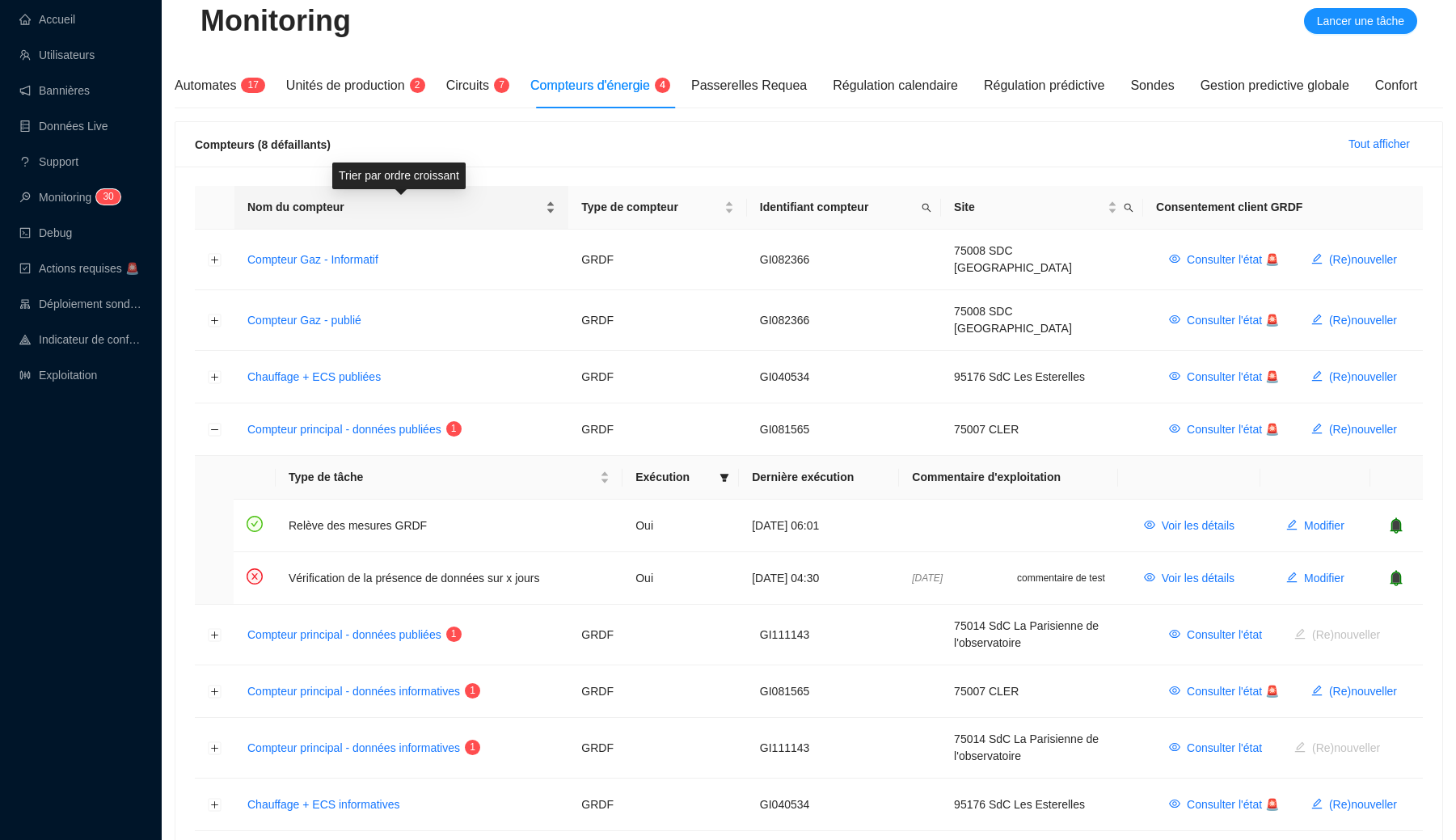
scroll to position [180, 0]
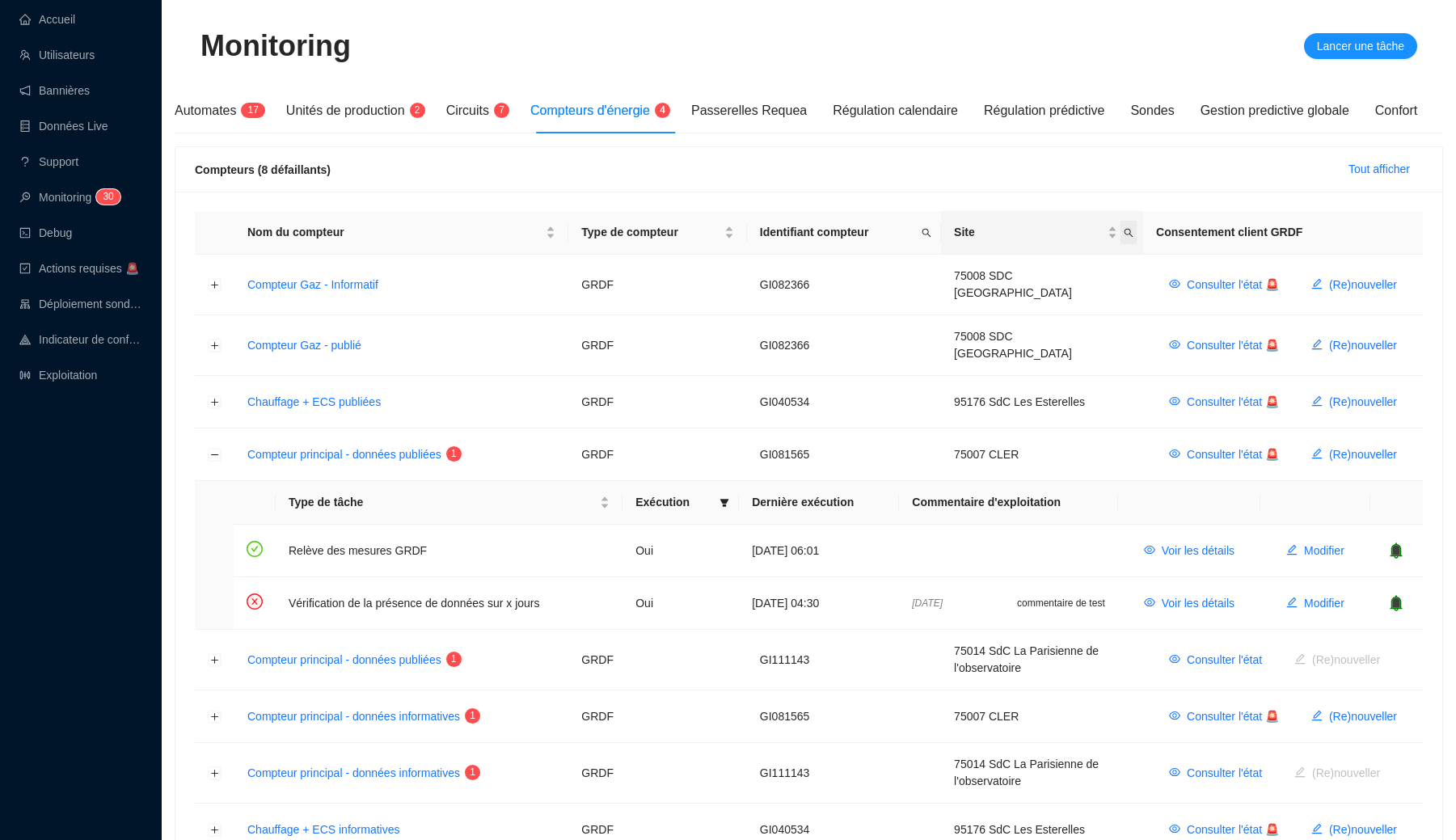
click at [996, 236] on icon "search" at bounding box center [1128, 233] width 10 height 10
click at [996, 204] on div "Nom du compteur Type de compteur Identifiant compteur Site Consentement client …" at bounding box center [808, 559] width 1266 height 735
click at [764, 124] on div "Passerelles Requea" at bounding box center [748, 110] width 115 height 45
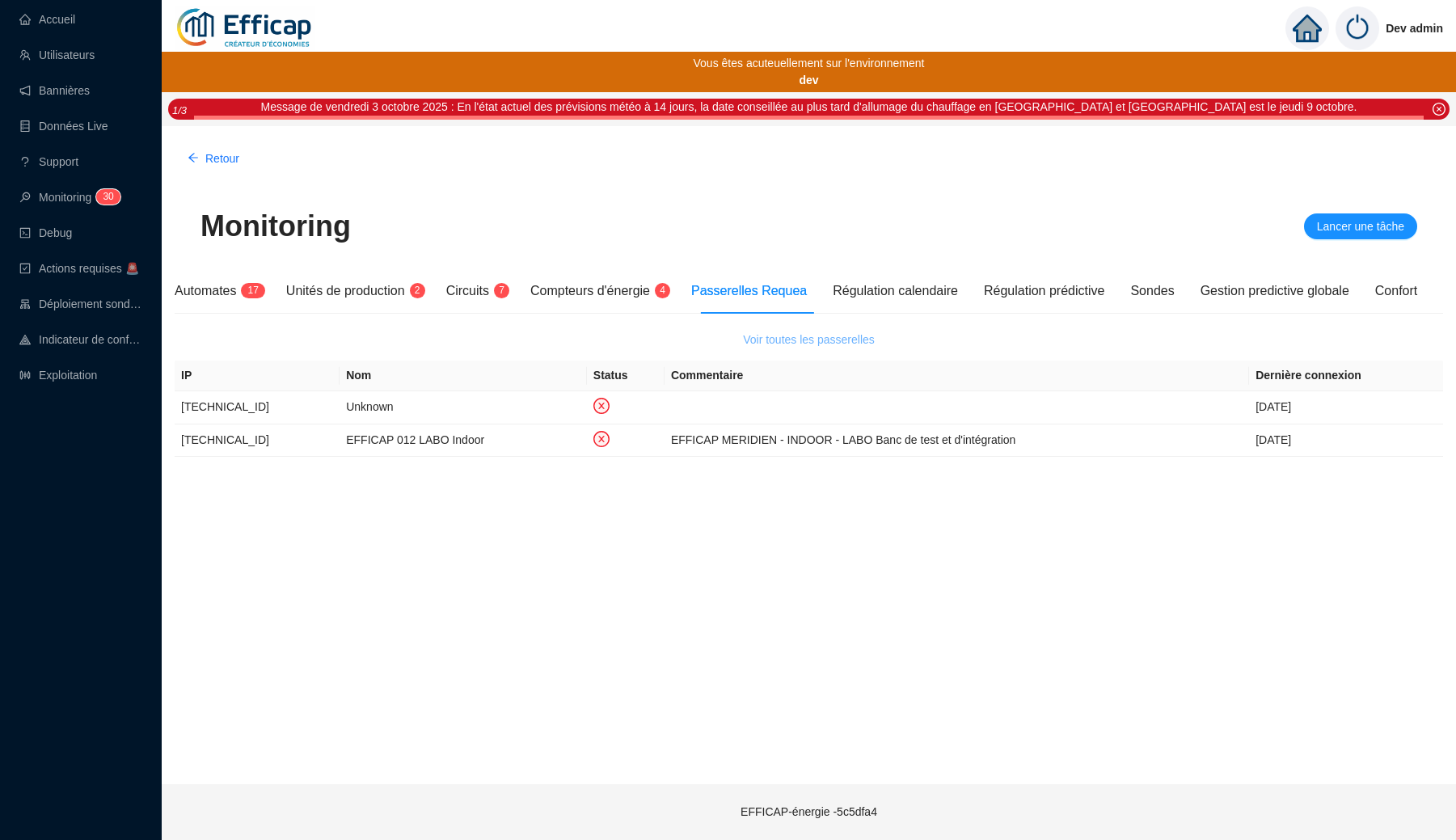
click at [774, 339] on span "Voir toutes les passerelles" at bounding box center [809, 341] width 132 height 17
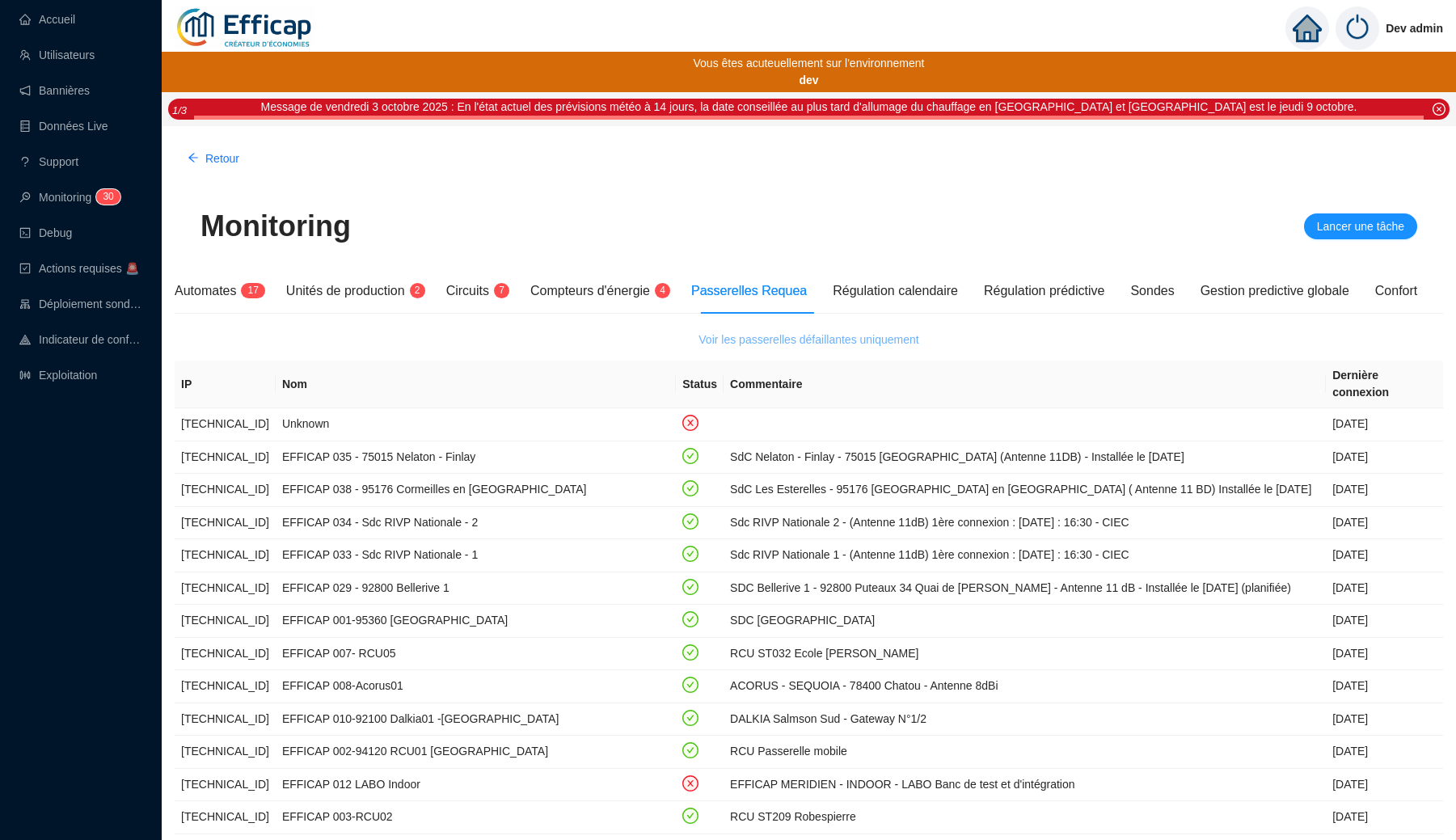
click at [774, 339] on span "Voir les passerelles défaillantes uniquement" at bounding box center [808, 341] width 220 height 17
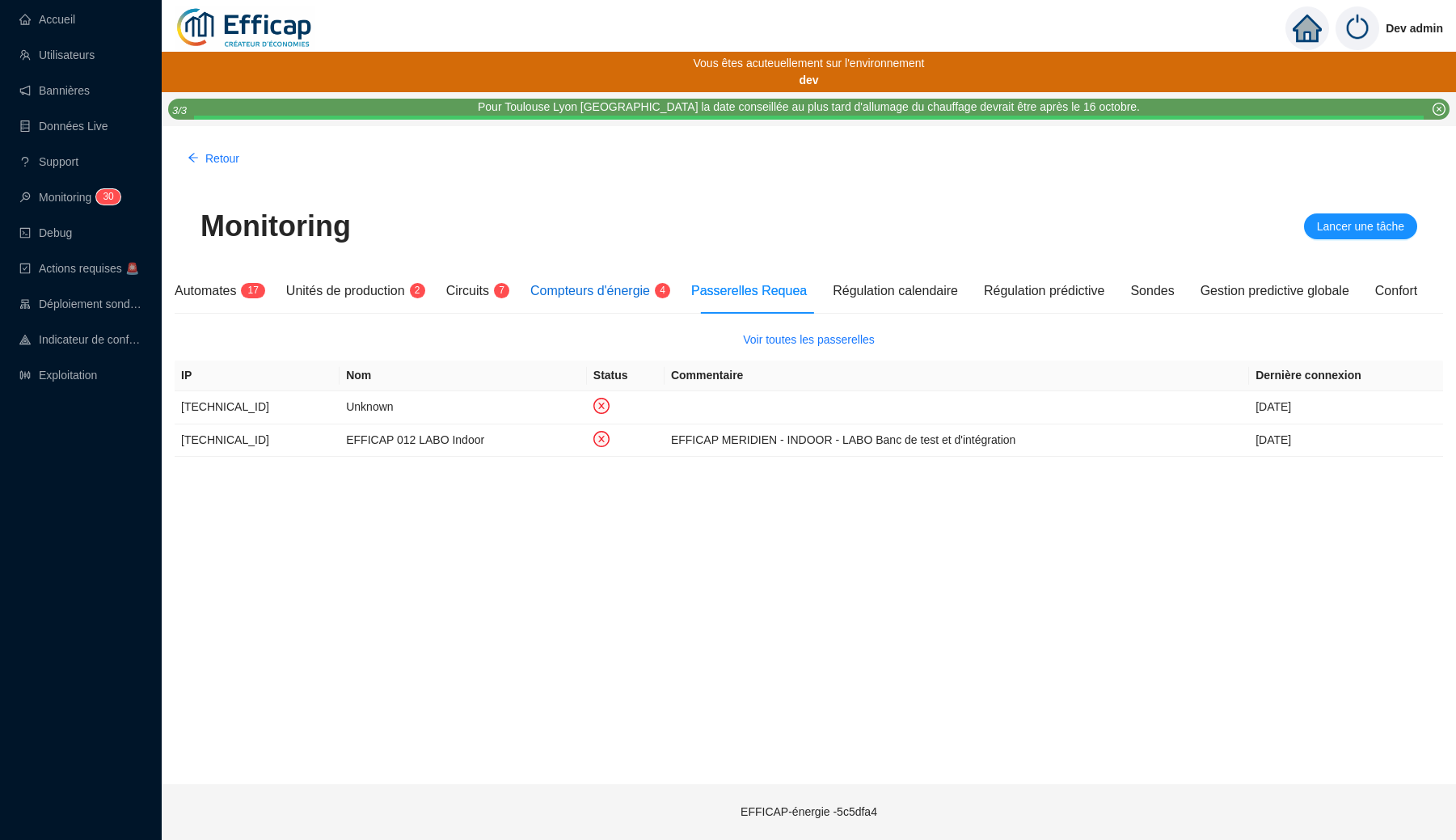
click at [600, 297] on div "Compteurs d'énergie 4" at bounding box center [598, 291] width 135 height 19
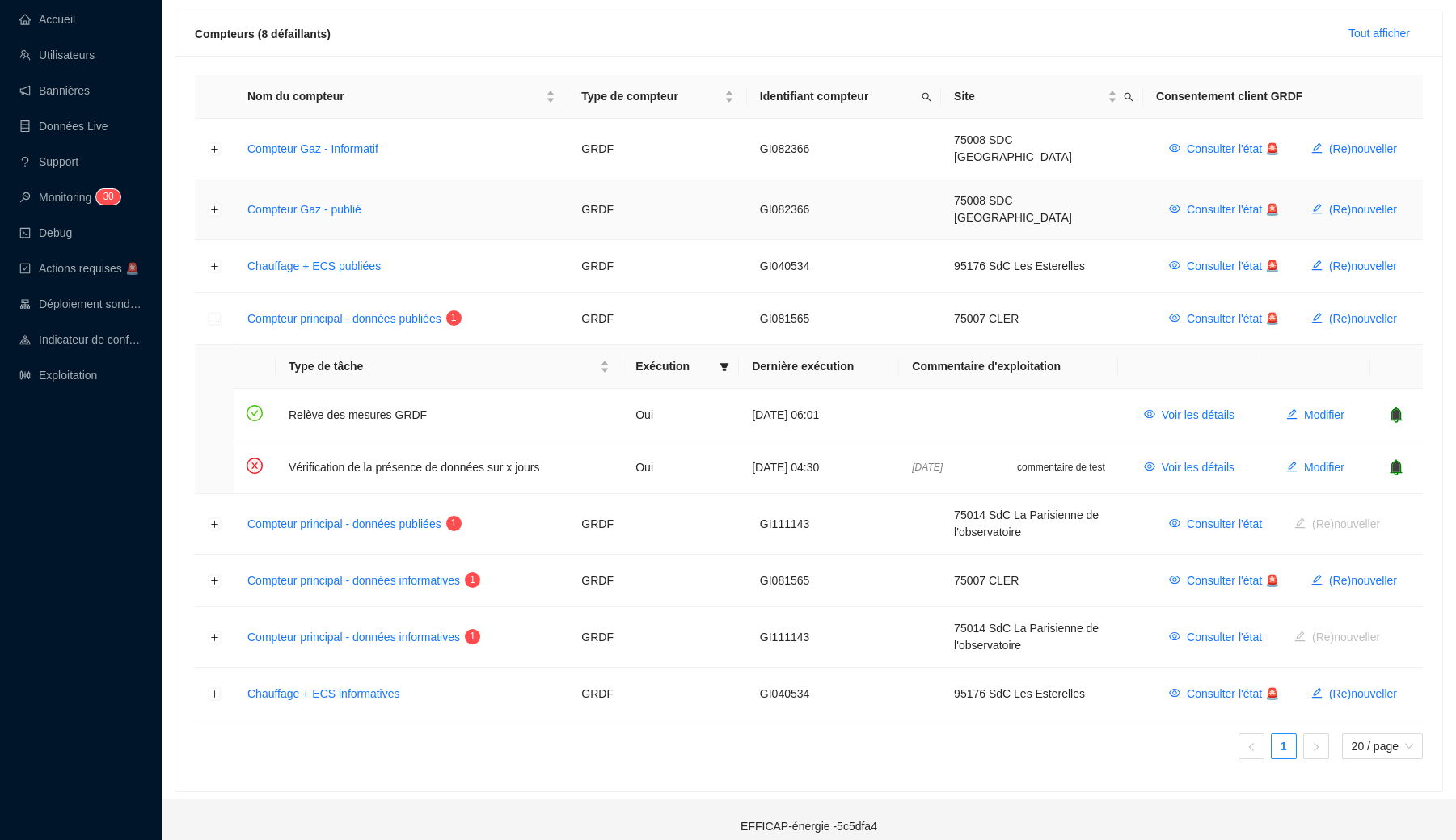
scroll to position [315, 0]
click at [996, 463] on icon "bell" at bounding box center [1396, 468] width 11 height 12
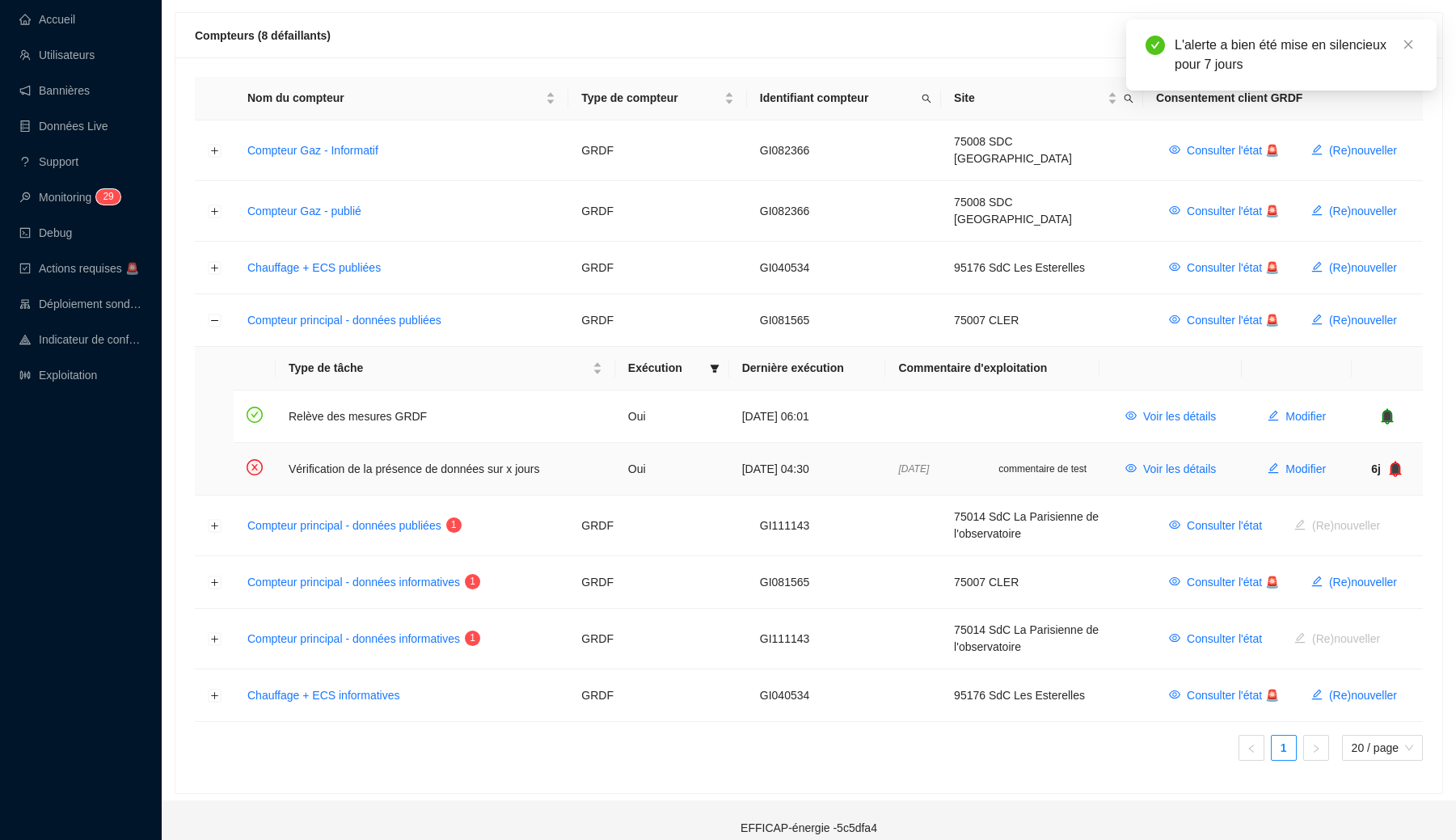
click at [996, 463] on icon "bell" at bounding box center [1395, 468] width 11 height 12
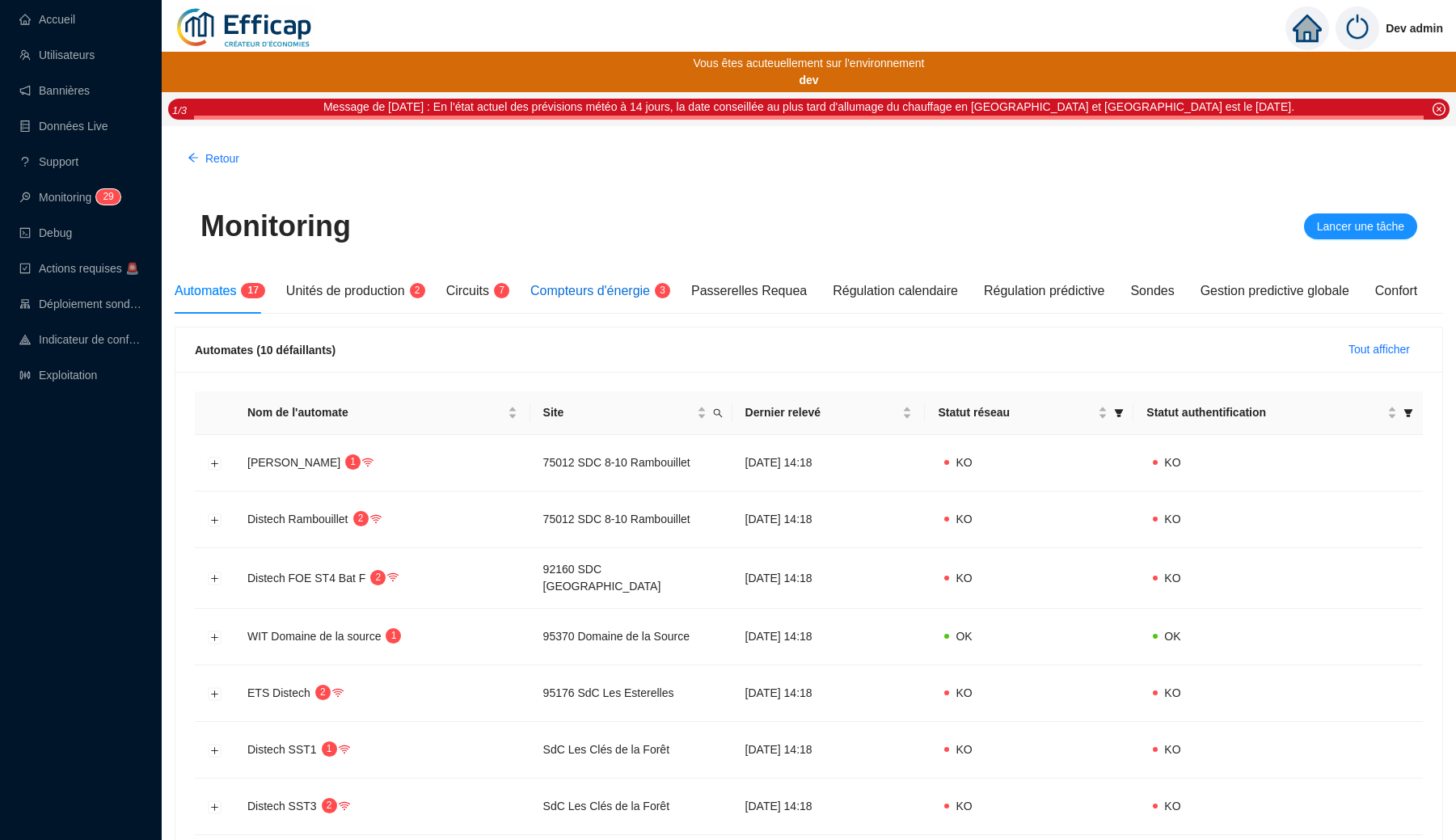
click at [625, 291] on span "Compteurs d'énergie" at bounding box center [590, 290] width 120 height 14
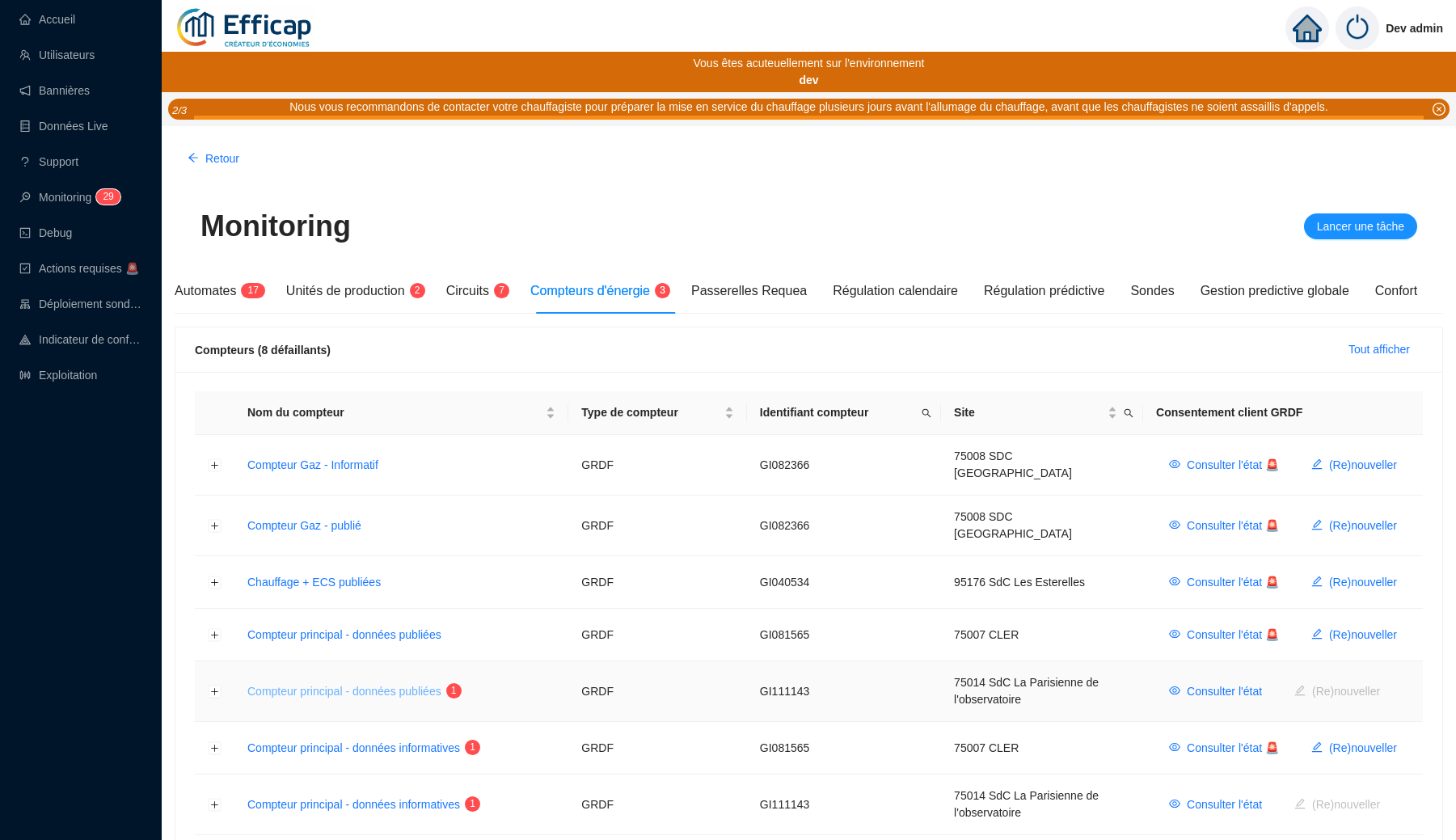
click at [412, 685] on link "Compteur principal - données publiées" at bounding box center [344, 691] width 194 height 13
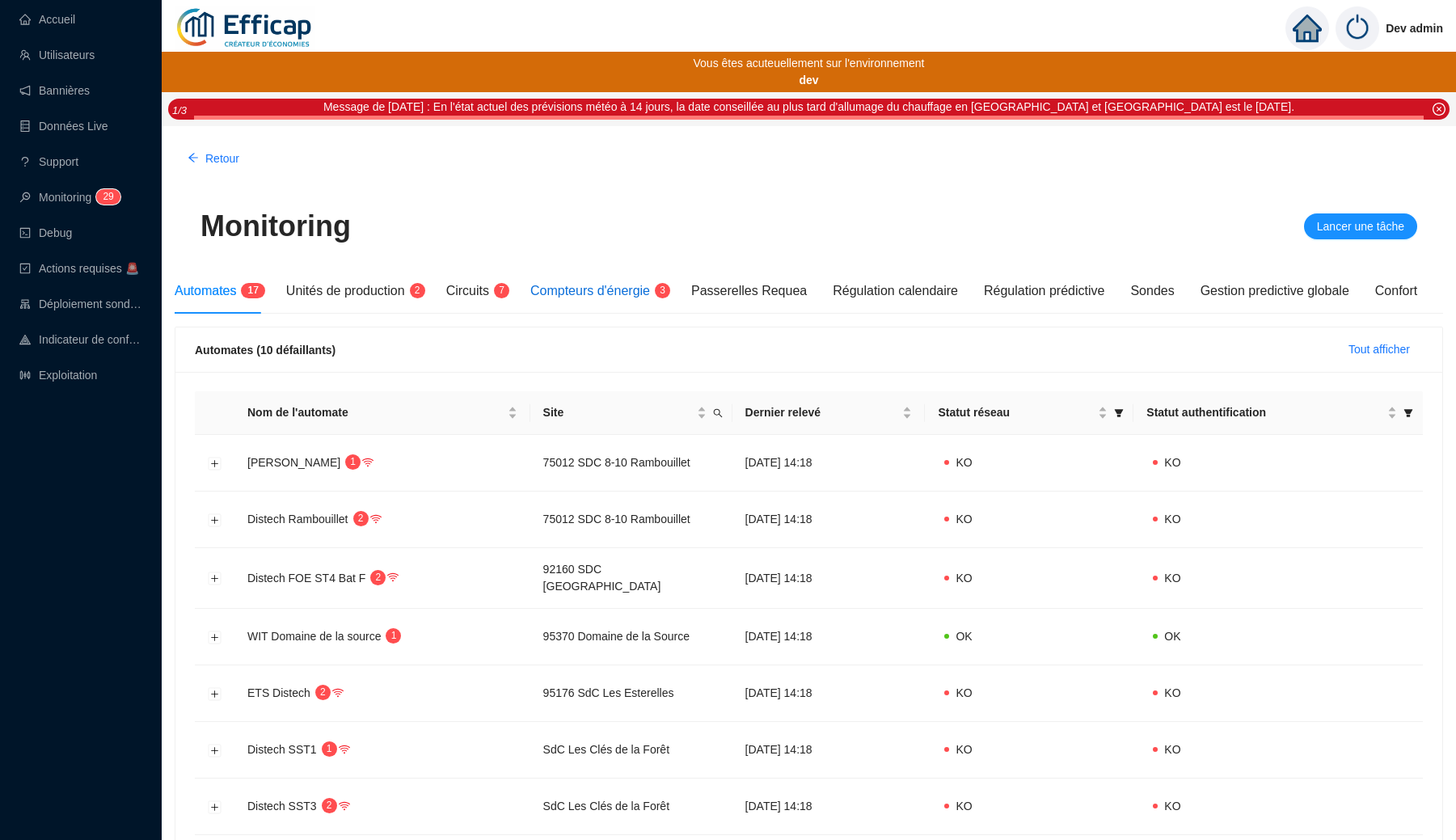
click at [625, 292] on span "Compteurs d'énergie" at bounding box center [590, 290] width 120 height 14
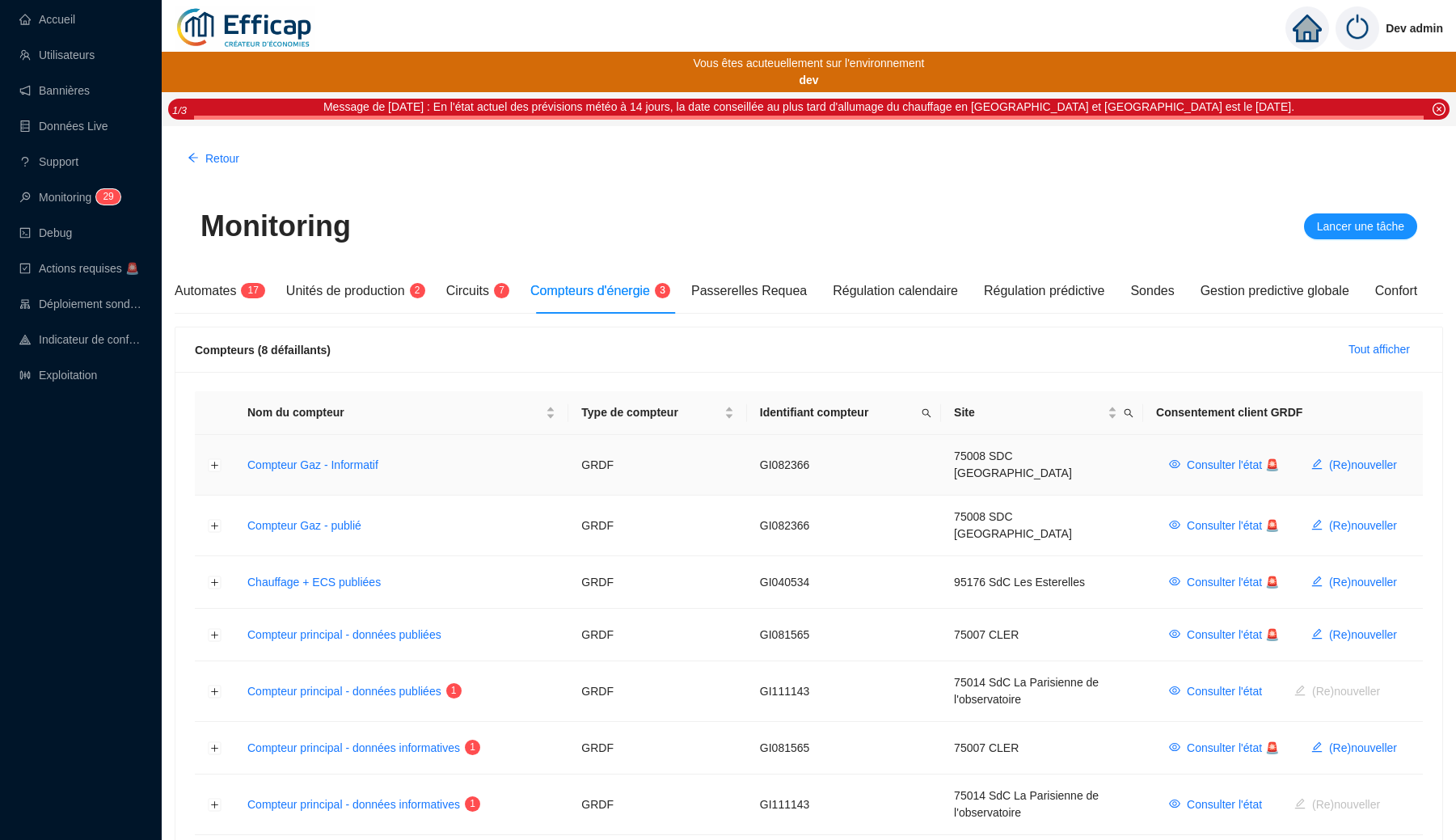
scroll to position [97, 0]
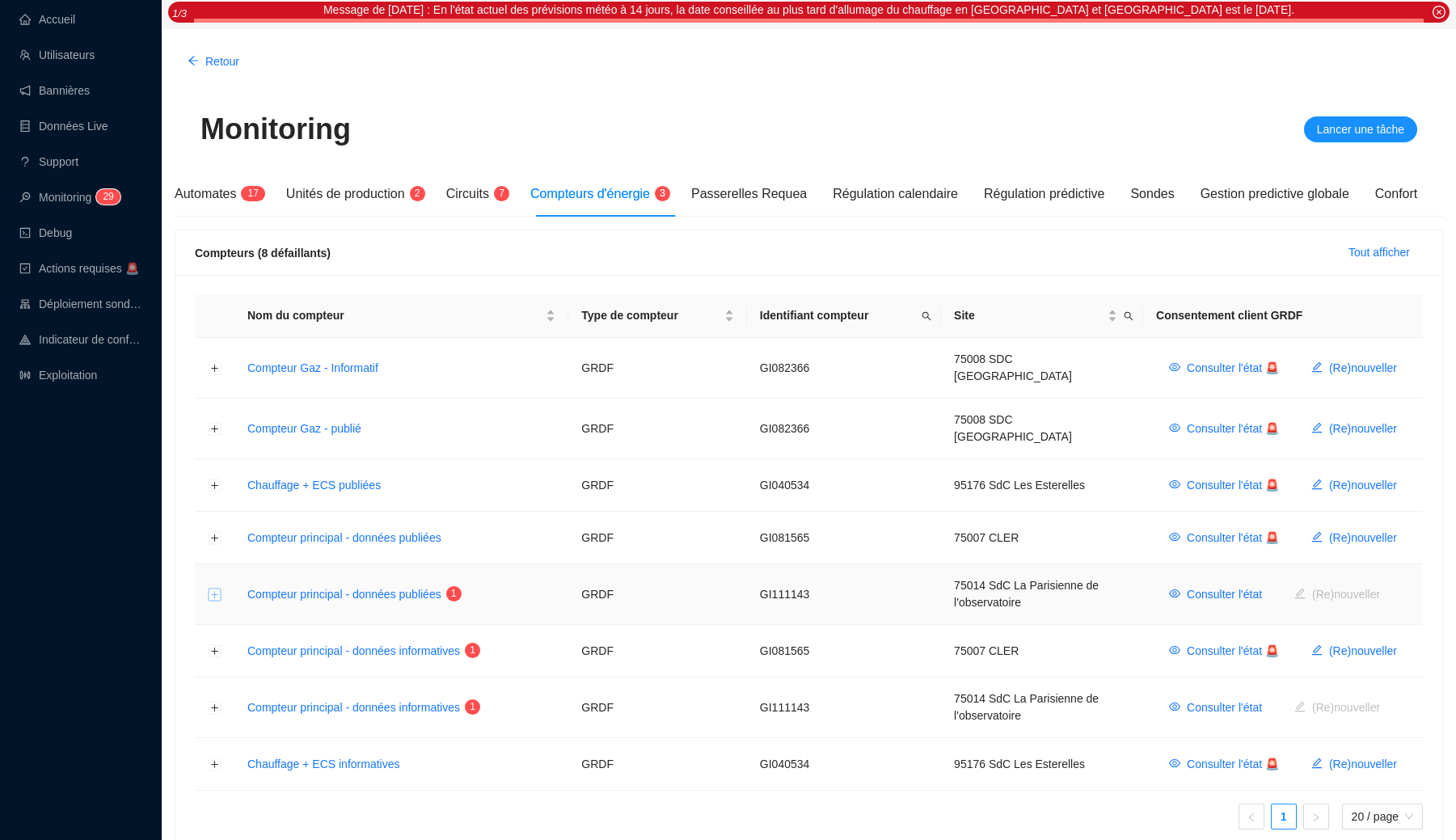
click at [216, 588] on button "Développer la ligne" at bounding box center [215, 594] width 13 height 13
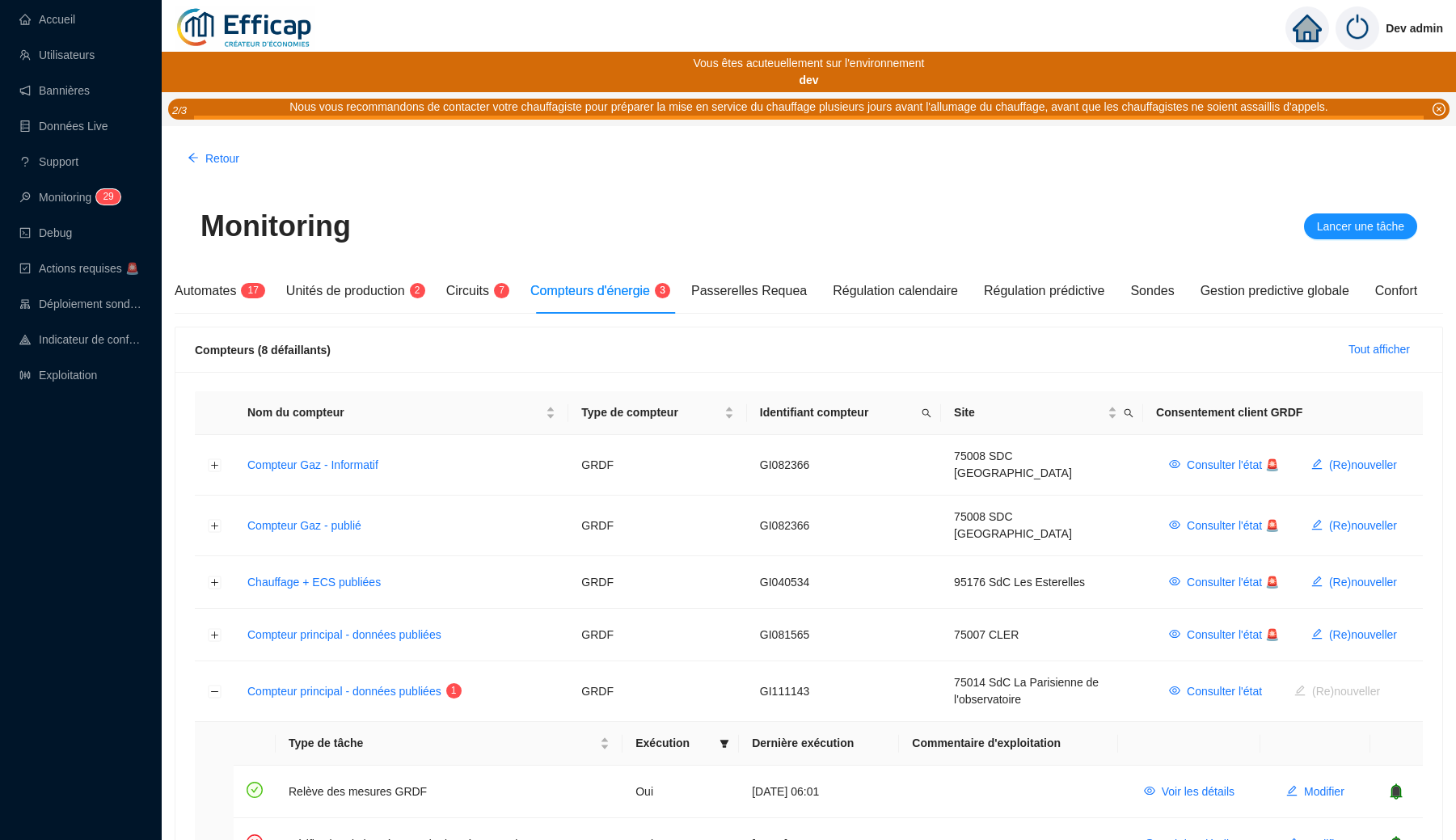
scroll to position [0, 0]
